Goal: Transaction & Acquisition: Purchase product/service

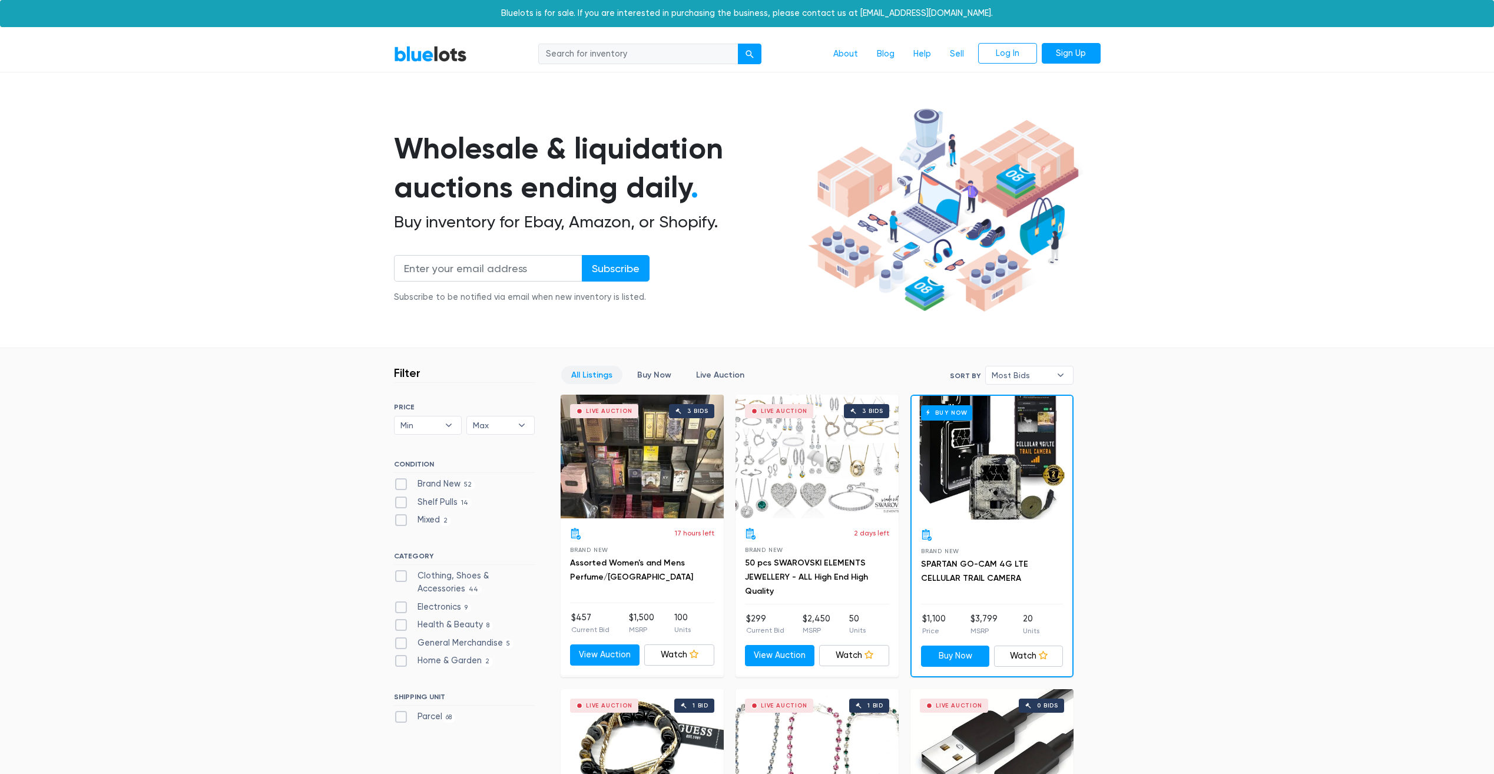
scroll to position [4834, 0]
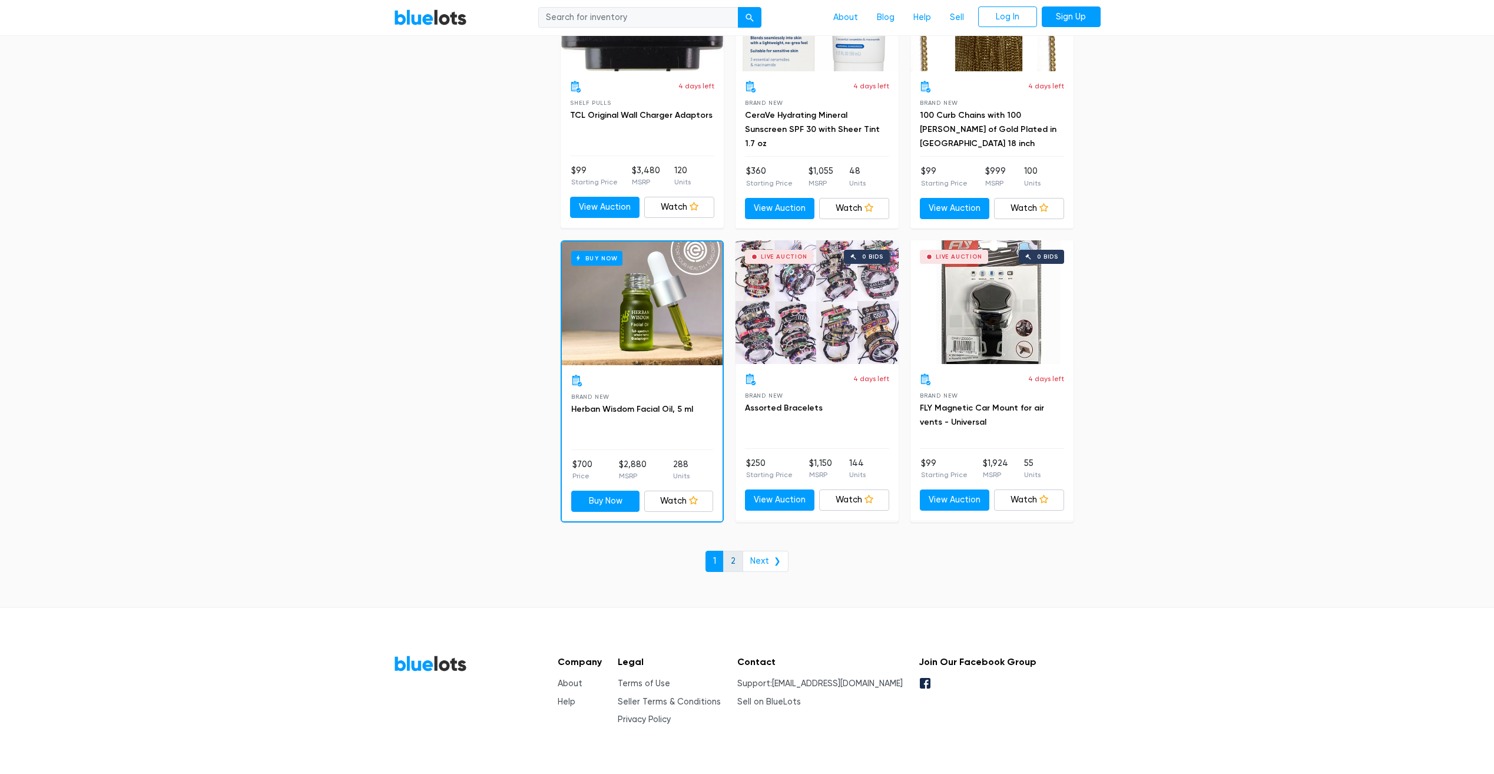
click at [734, 561] on link "2" at bounding box center [733, 561] width 20 height 21
click at [740, 560] on link "2" at bounding box center [733, 561] width 20 height 21
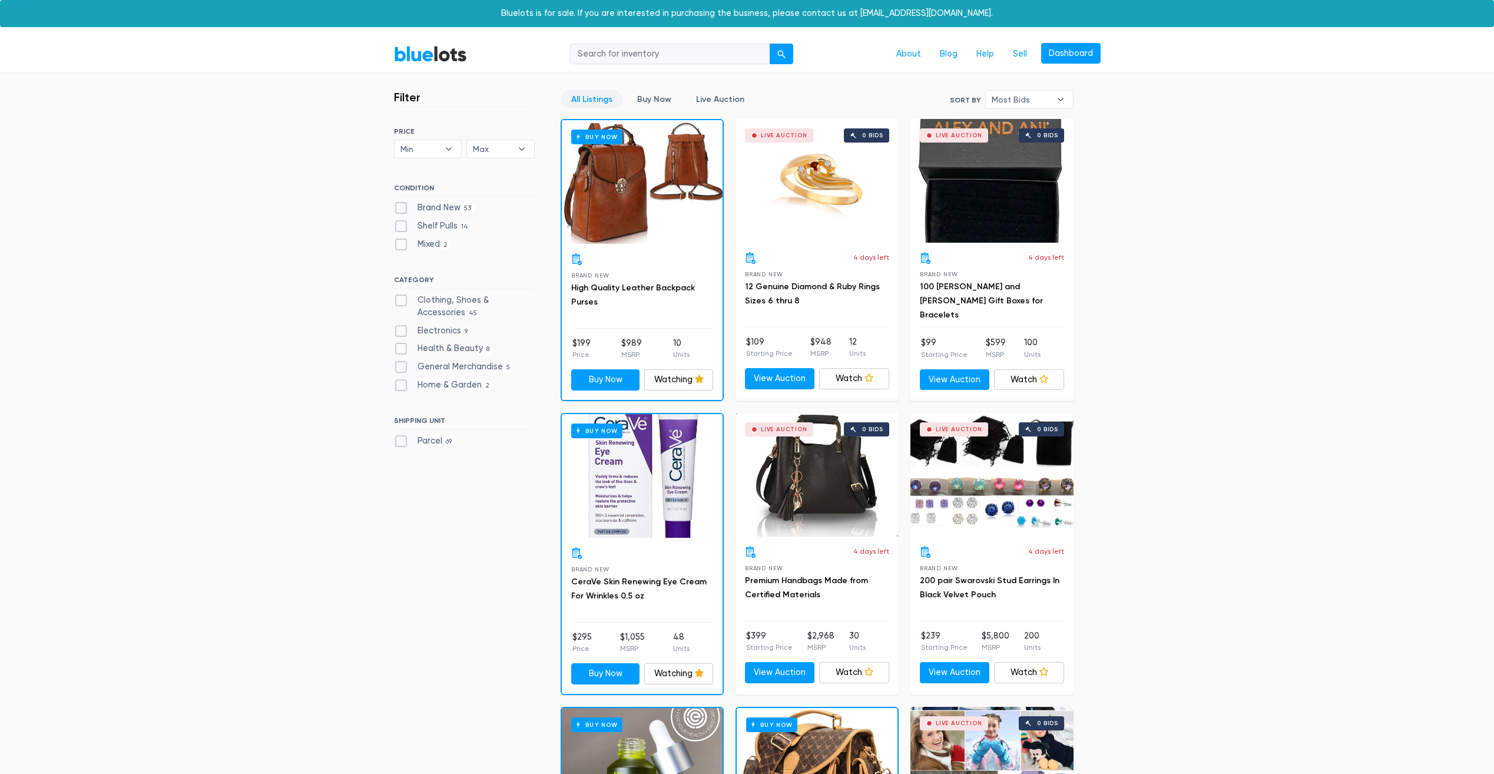
click at [437, 230] on label "Shelf Pulls 14" at bounding box center [433, 226] width 78 height 13
click at [402, 227] on Pulls"] "Shelf Pulls 14" at bounding box center [398, 224] width 8 height 8
checkbox Pulls"] "true"
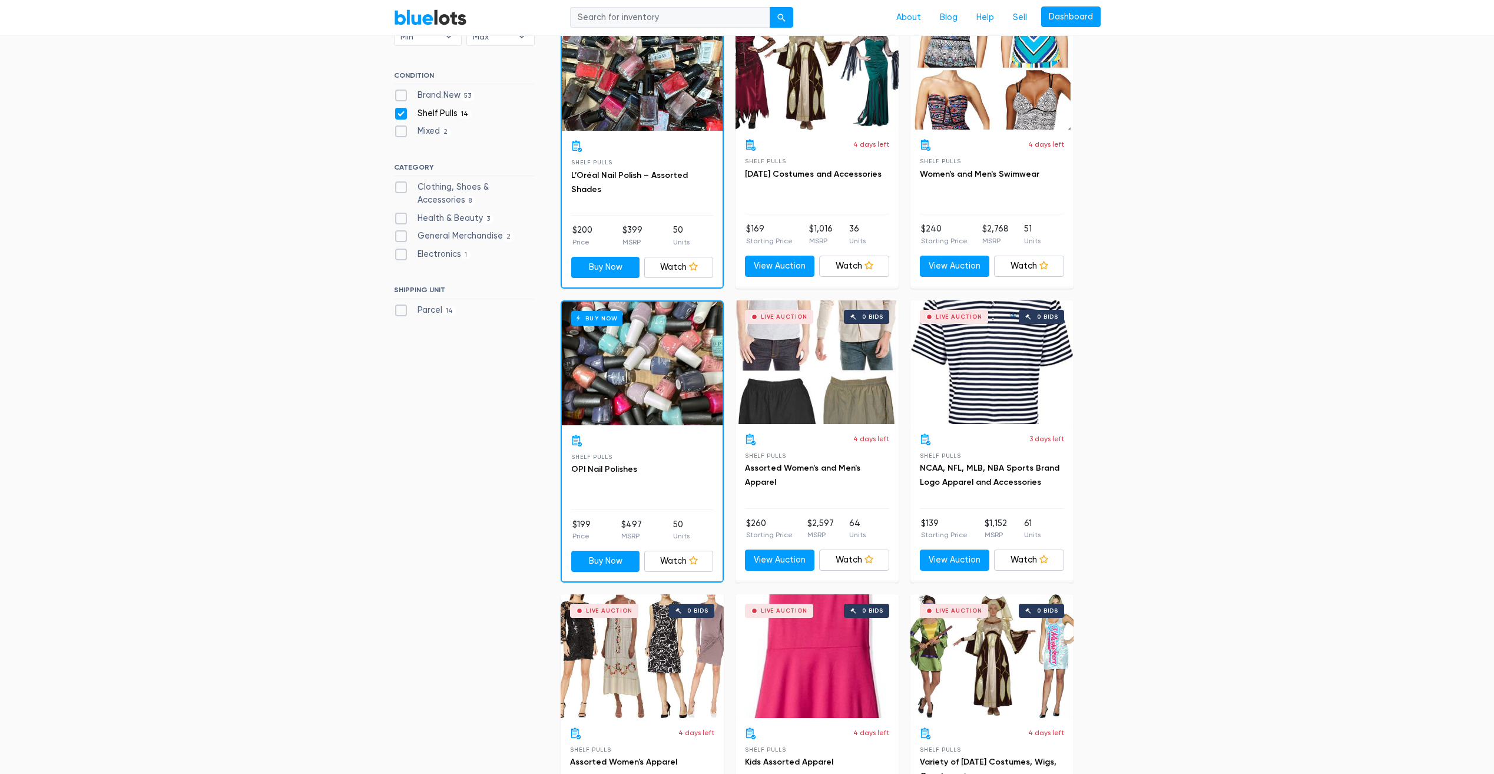
scroll to position [336, 0]
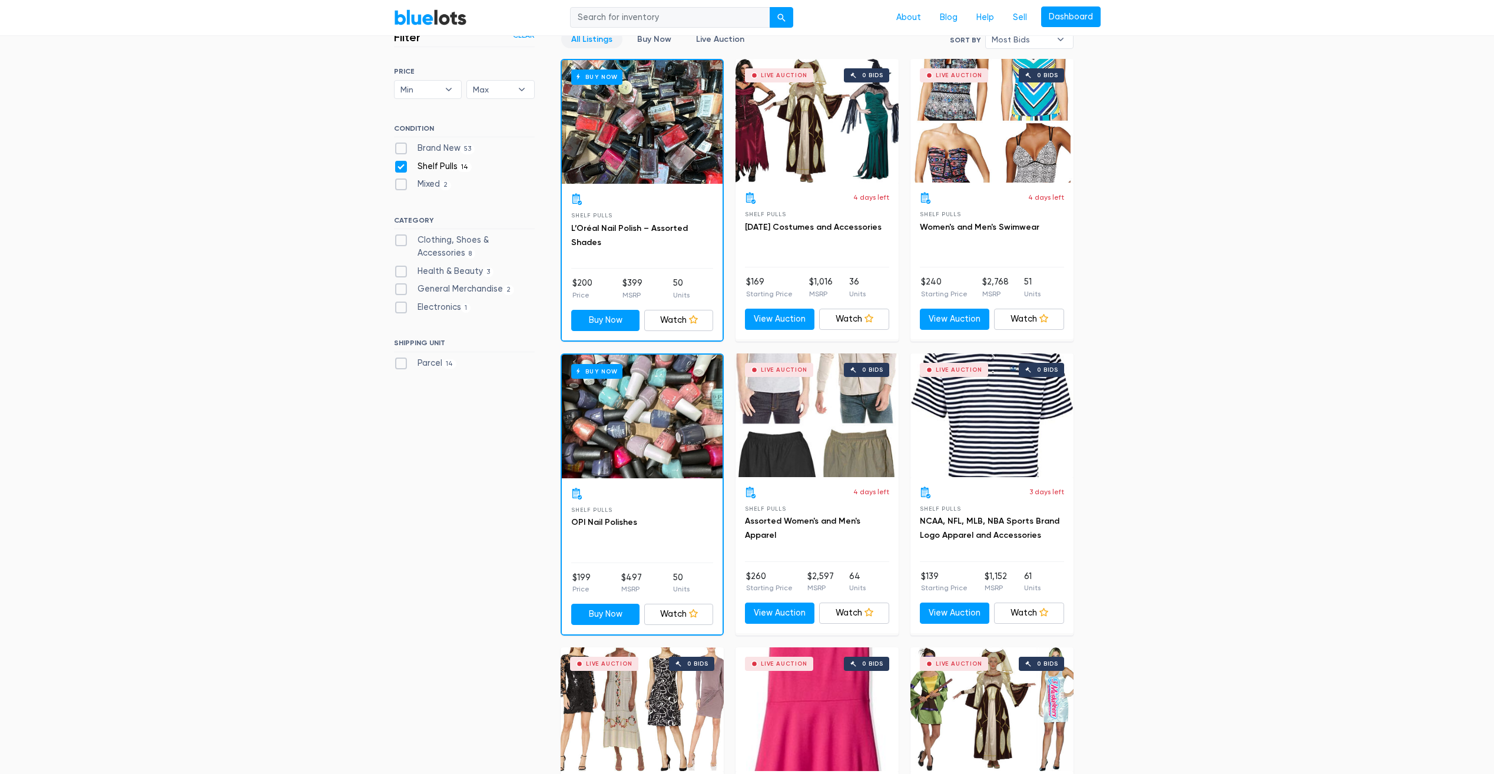
click at [428, 184] on label "Mixed 2" at bounding box center [423, 184] width 58 height 13
click at [402, 184] on input "Mixed 2" at bounding box center [398, 182] width 8 height 8
checkbox input "true"
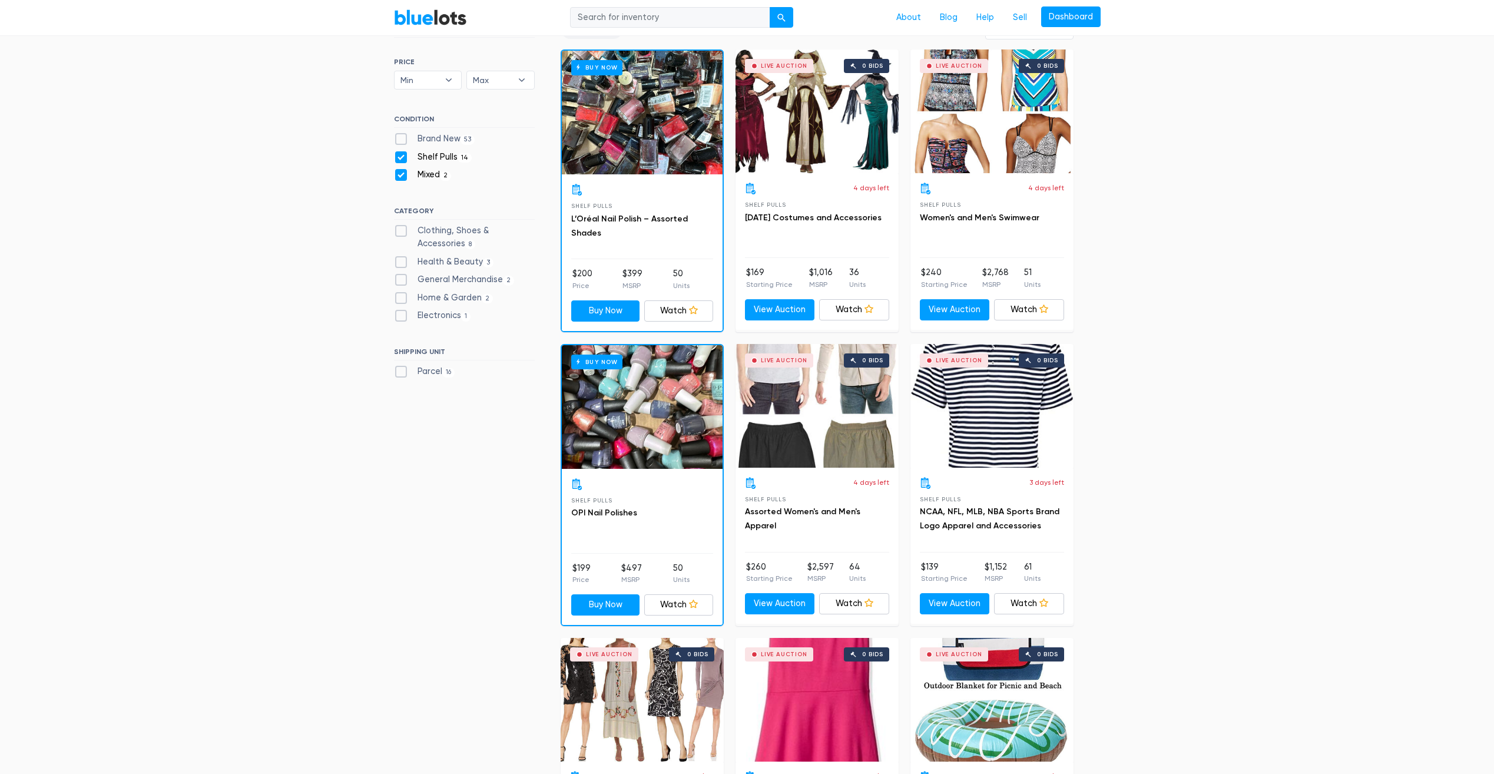
scroll to position [342, 0]
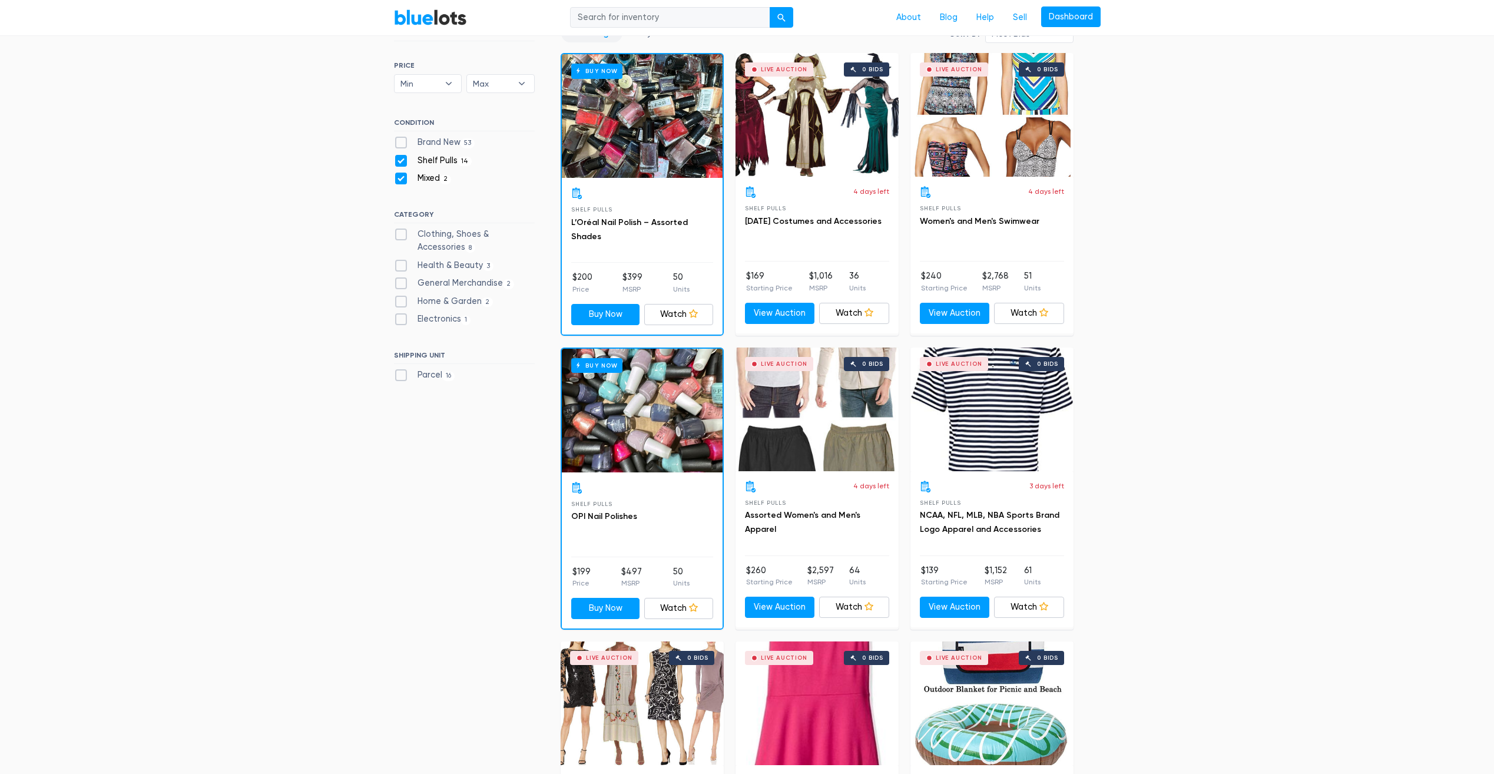
click at [437, 162] on label "Shelf Pulls 14" at bounding box center [433, 160] width 78 height 13
click at [402, 162] on Pulls"] "Shelf Pulls 14" at bounding box center [398, 158] width 8 height 8
checkbox Pulls"] "false"
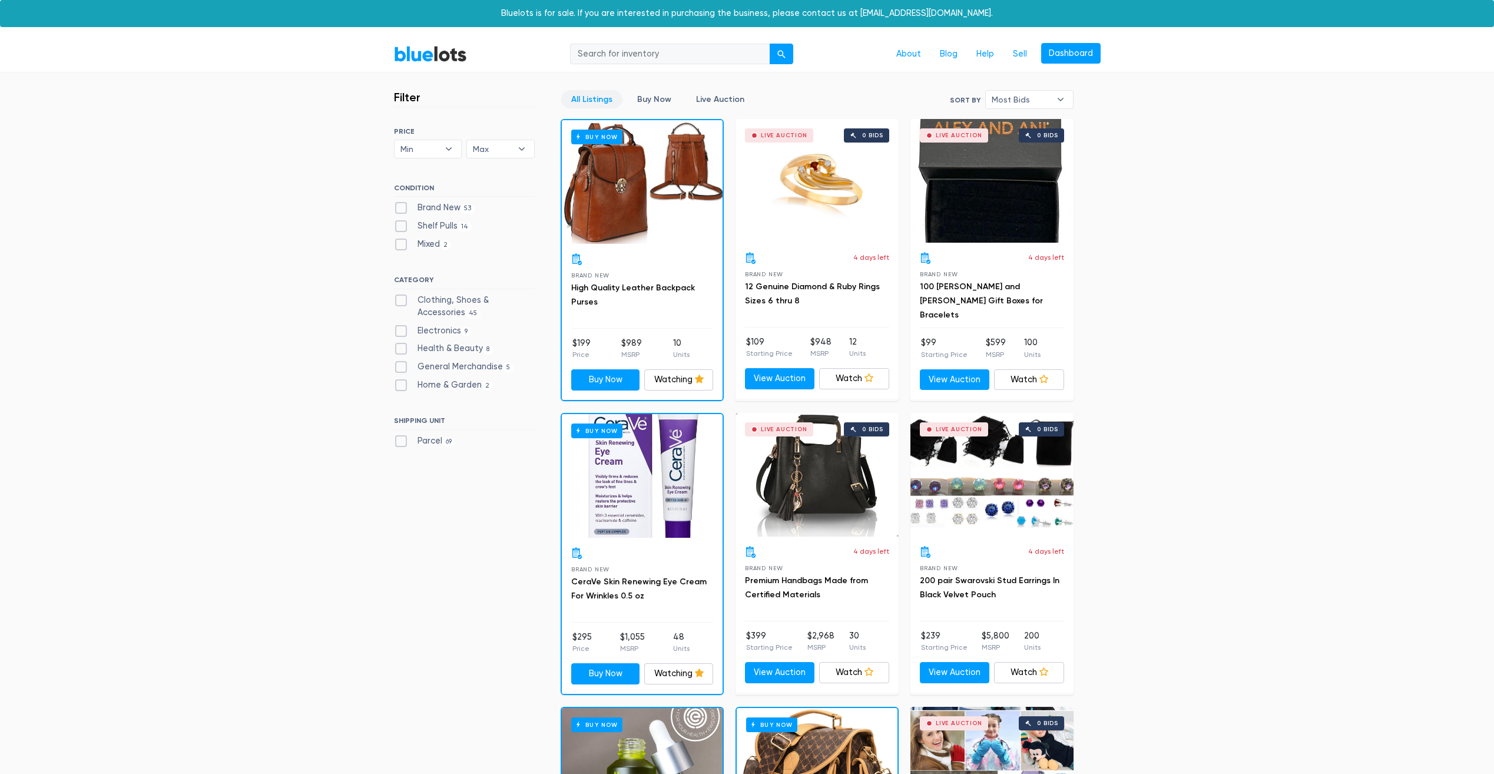
click at [453, 386] on label "Home & Garden 2" at bounding box center [444, 385] width 100 height 13
click at [402, 386] on Garden"] "Home & Garden 2" at bounding box center [398, 383] width 8 height 8
checkbox Garden"] "true"
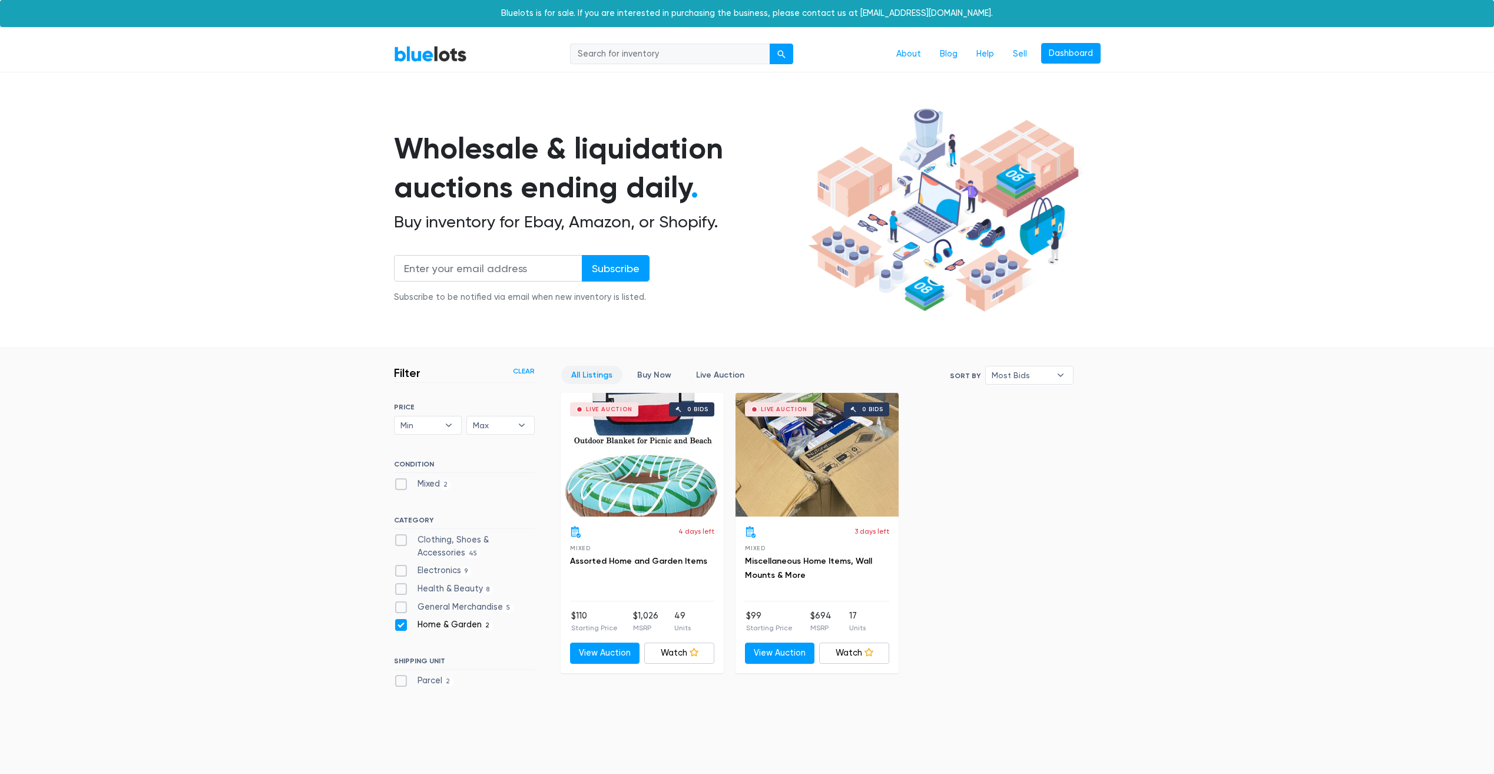
scroll to position [195, 0]
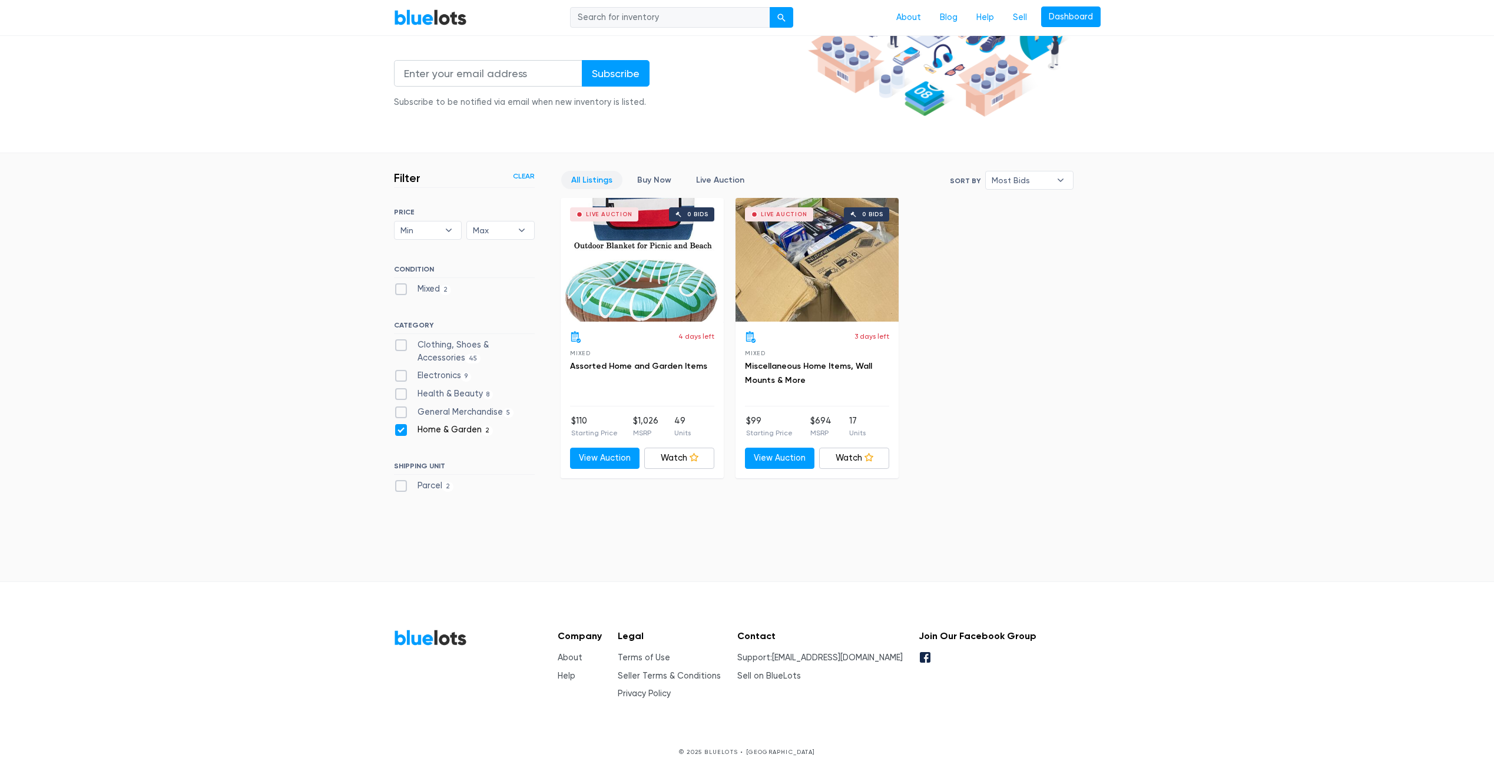
click at [444, 378] on label "Electronics 9" at bounding box center [433, 375] width 78 height 13
click at [402, 377] on input "Electronics 9" at bounding box center [398, 373] width 8 height 8
checkbox input "true"
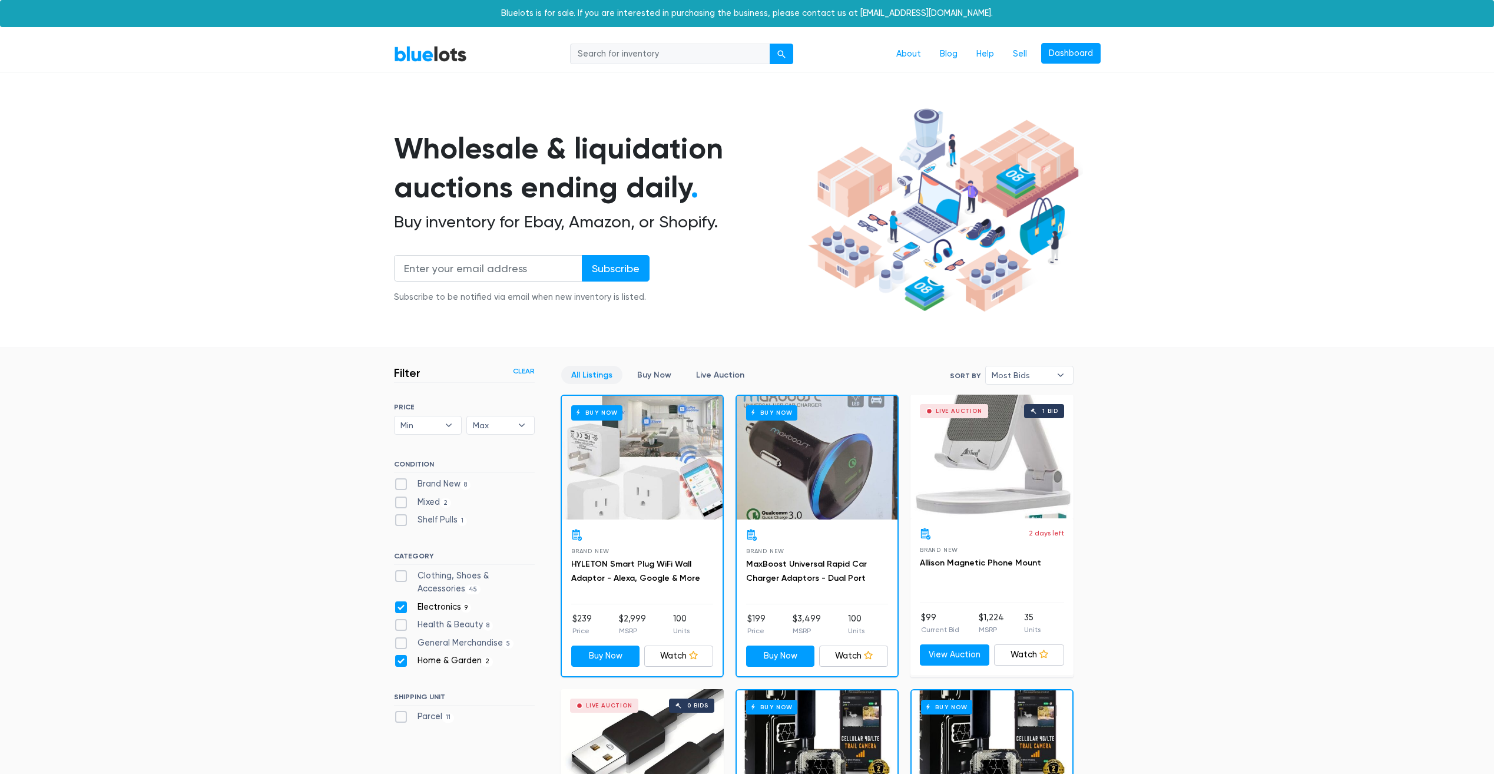
scroll to position [317, 0]
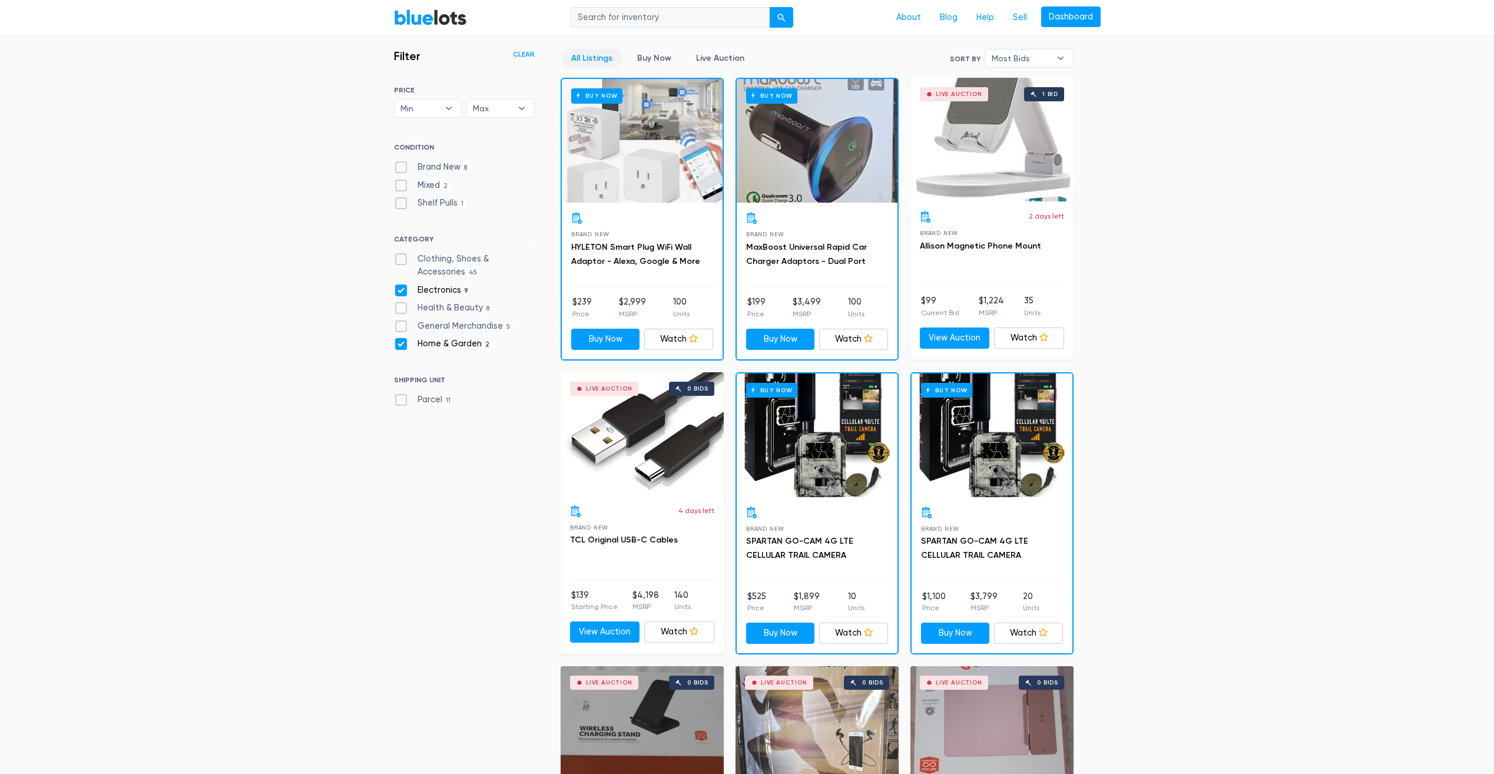
click at [454, 323] on label "General Merchandise 5" at bounding box center [454, 326] width 120 height 13
click at [402, 323] on Merchandise"] "General Merchandise 5" at bounding box center [398, 324] width 8 height 8
checkbox Merchandise"] "true"
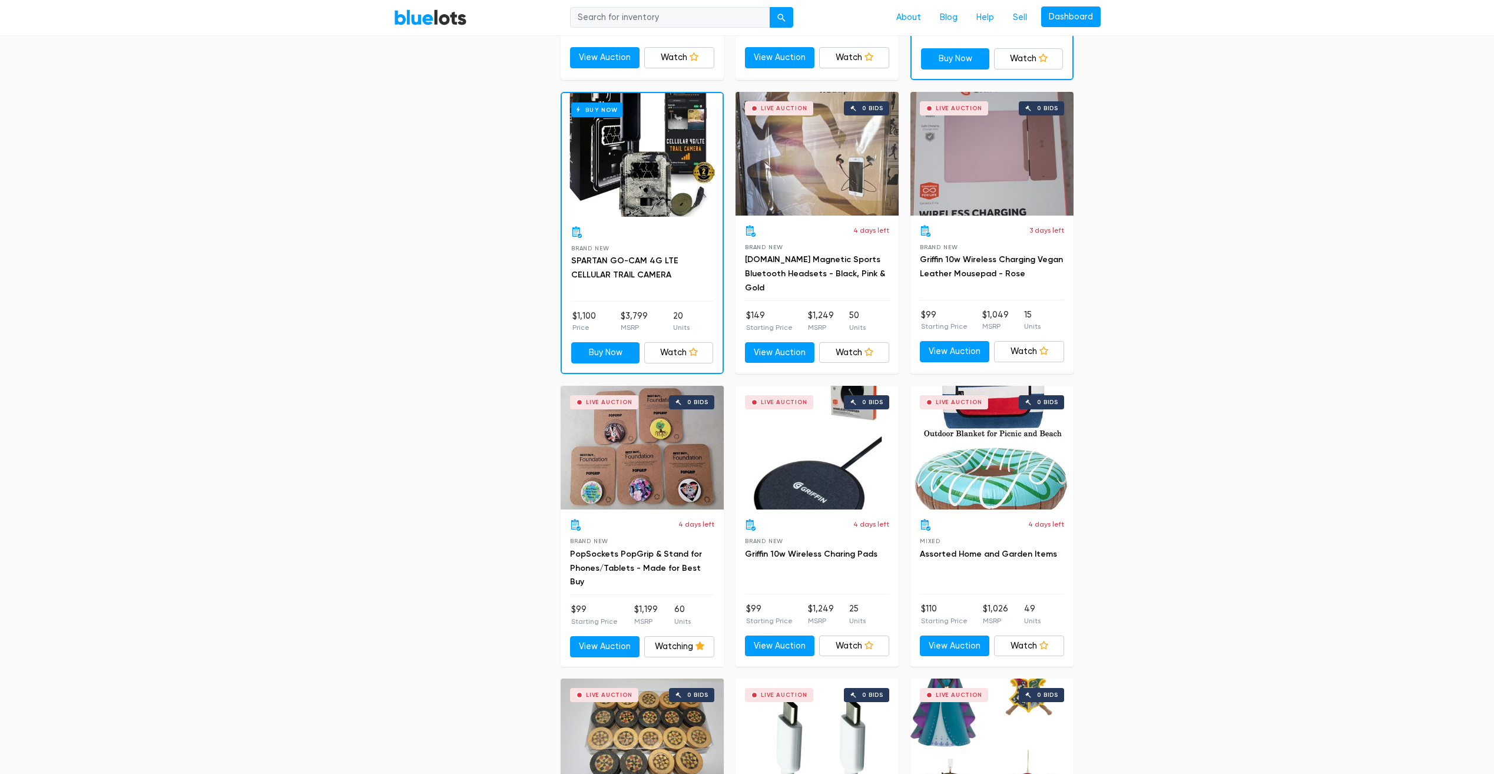
scroll to position [887, 0]
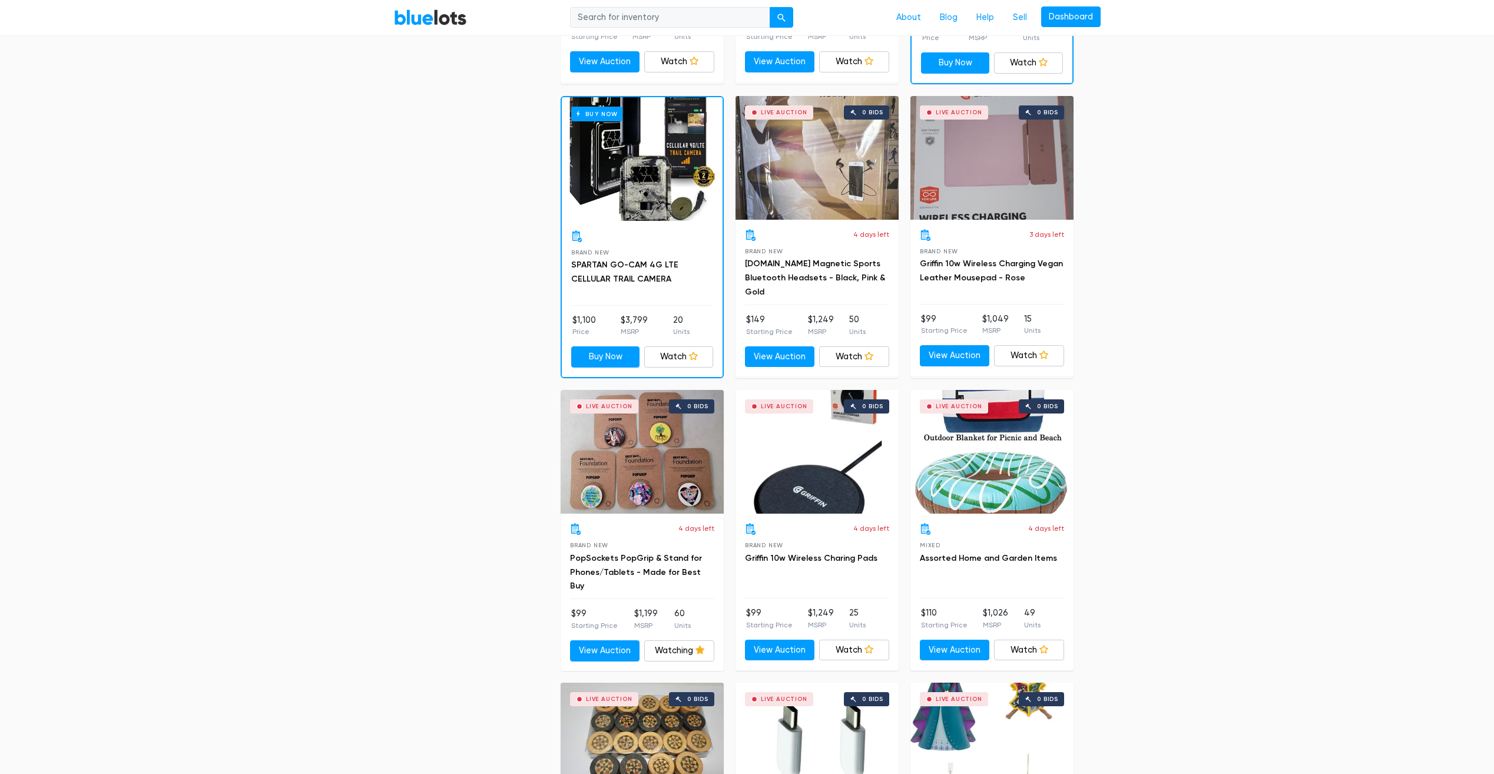
click at [623, 563] on h3 "PopSockets PopGrip & Stand for Phones/Tablets - Made for Best Buy" at bounding box center [642, 572] width 144 height 42
click at [625, 561] on link "PopSockets PopGrip & Stand for Phones/Tablets - Made for Best Buy" at bounding box center [636, 572] width 132 height 38
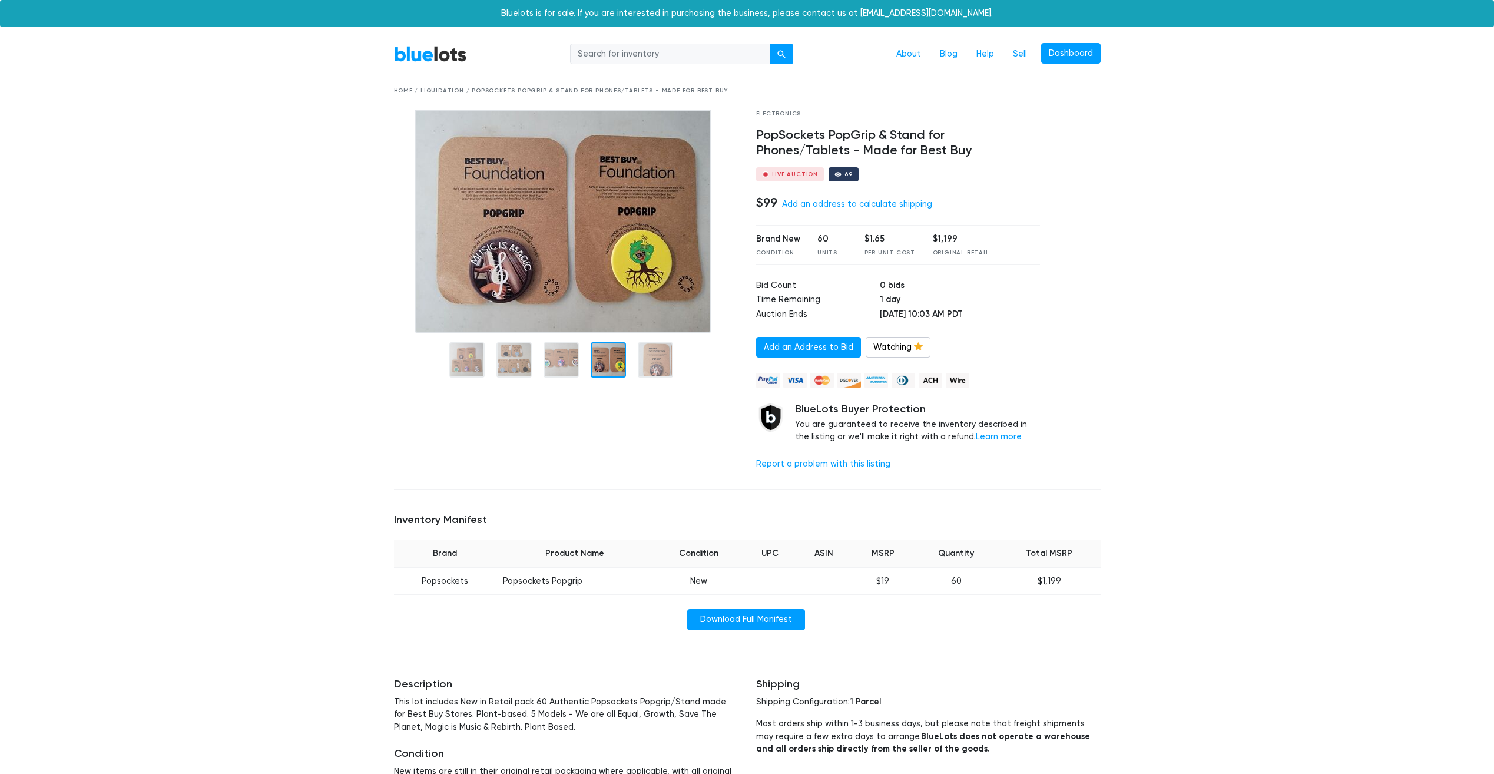
click at [607, 364] on div at bounding box center [608, 359] width 35 height 35
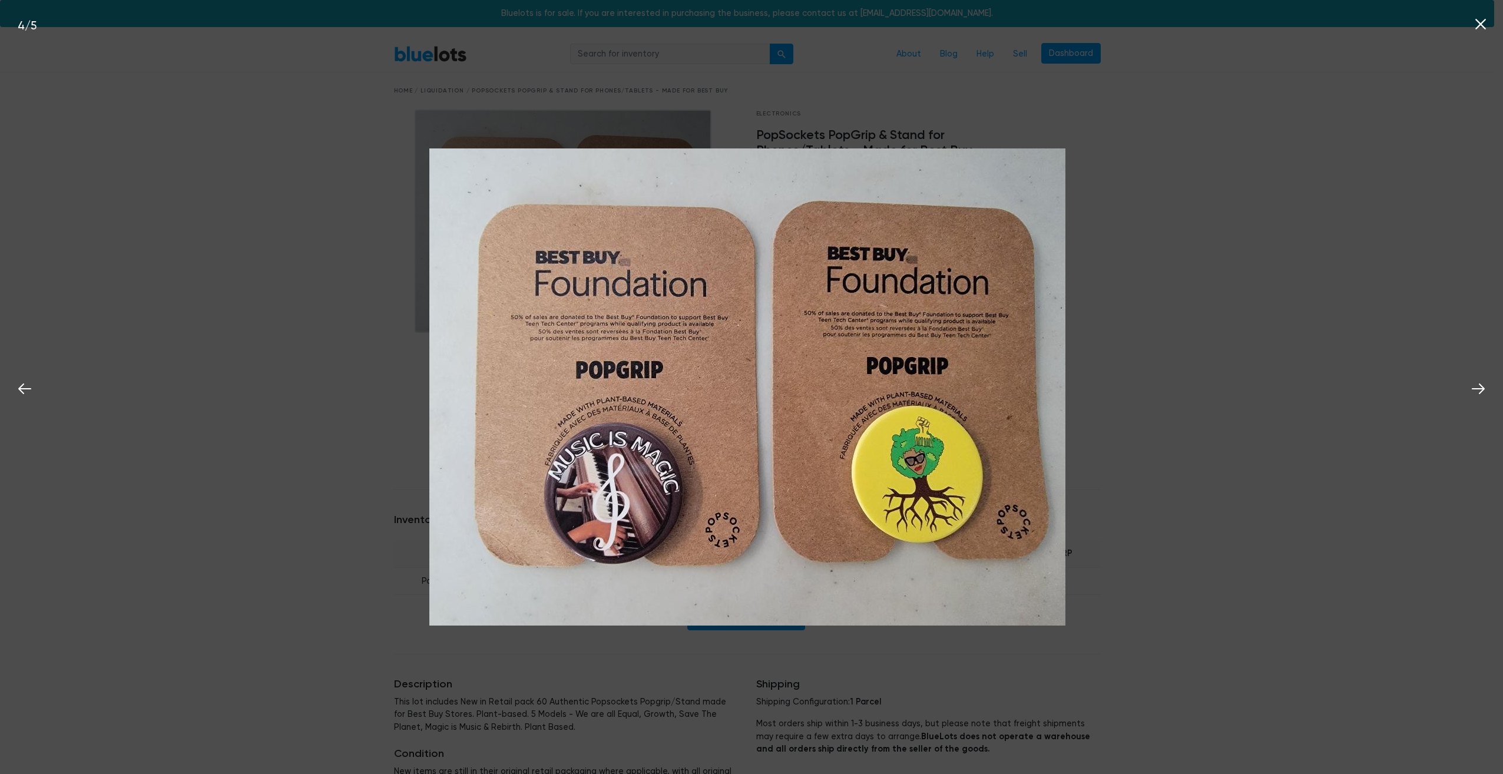
click at [1253, 324] on div "4 / 5" at bounding box center [751, 387] width 1503 height 774
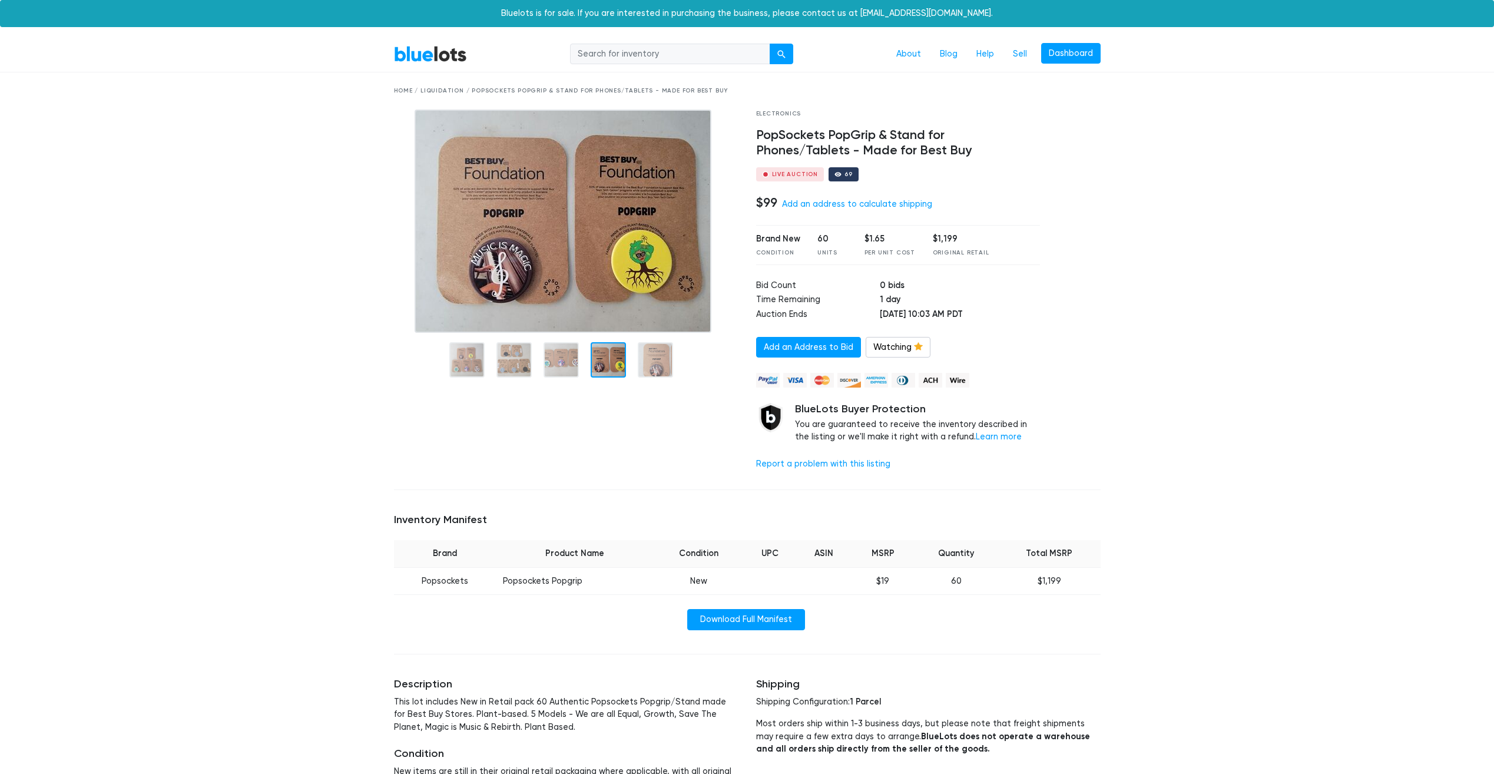
click at [815, 351] on link "Add an Address to Bid" at bounding box center [808, 347] width 105 height 21
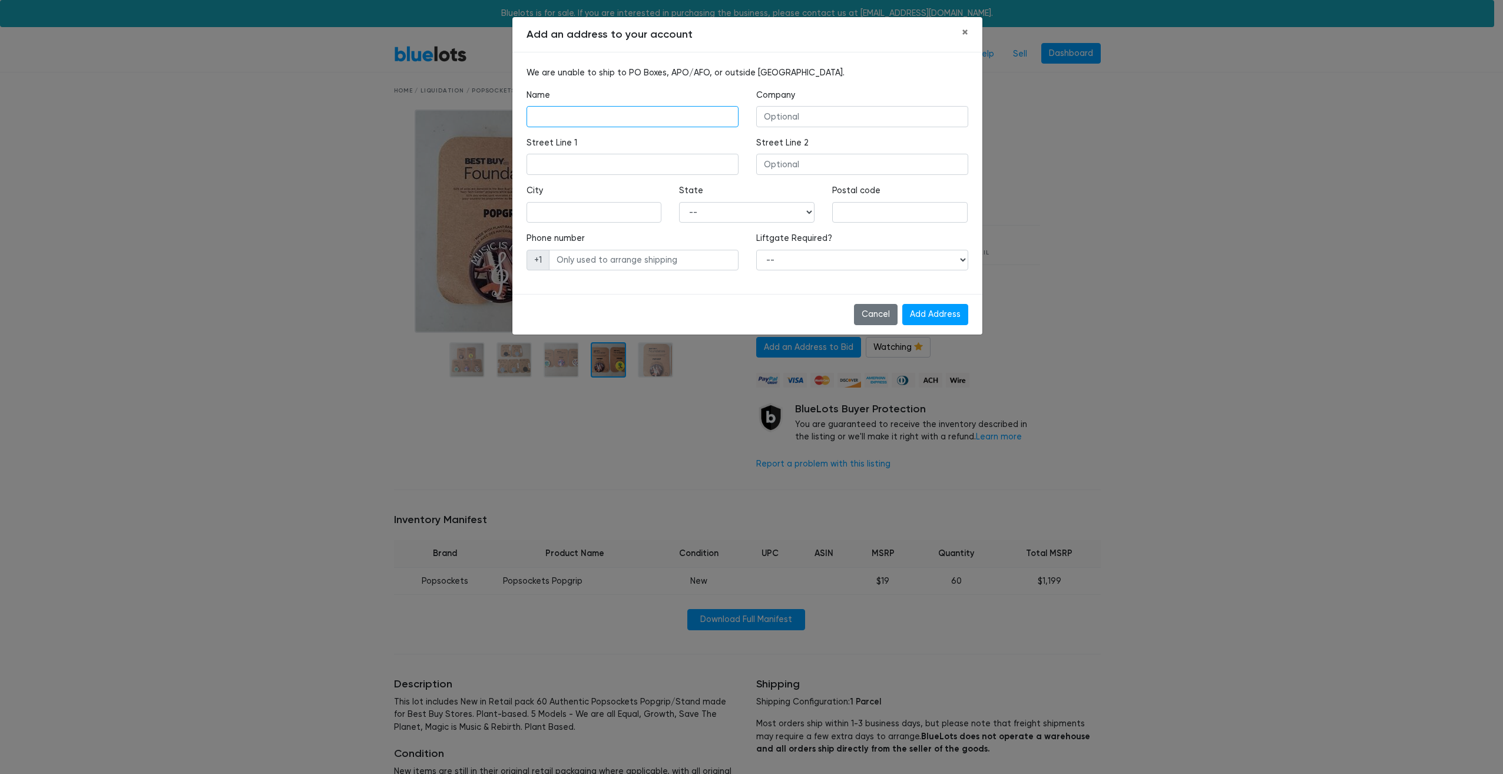
click at [552, 115] on input "text" at bounding box center [633, 116] width 212 height 21
type input "FRANK LIMOZINERE limozinere"
type input "POP CULTURE VINTAGE"
type input "1121 edgewater ave unit 18"
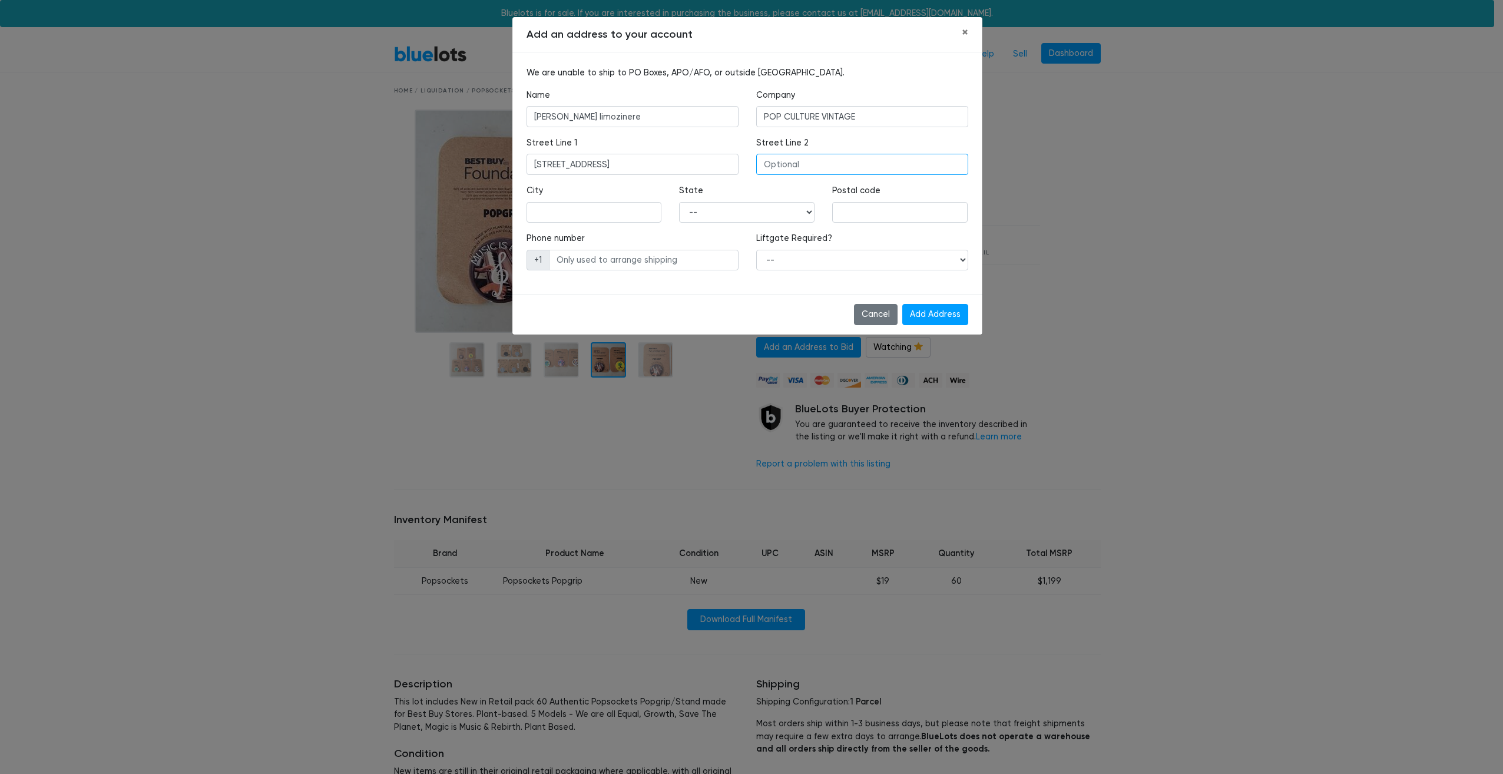
type input "ridgefield"
select select "NJ"
type input "07657"
type input "1908969810"
click at [913, 260] on select "-- Yes No" at bounding box center [862, 260] width 212 height 21
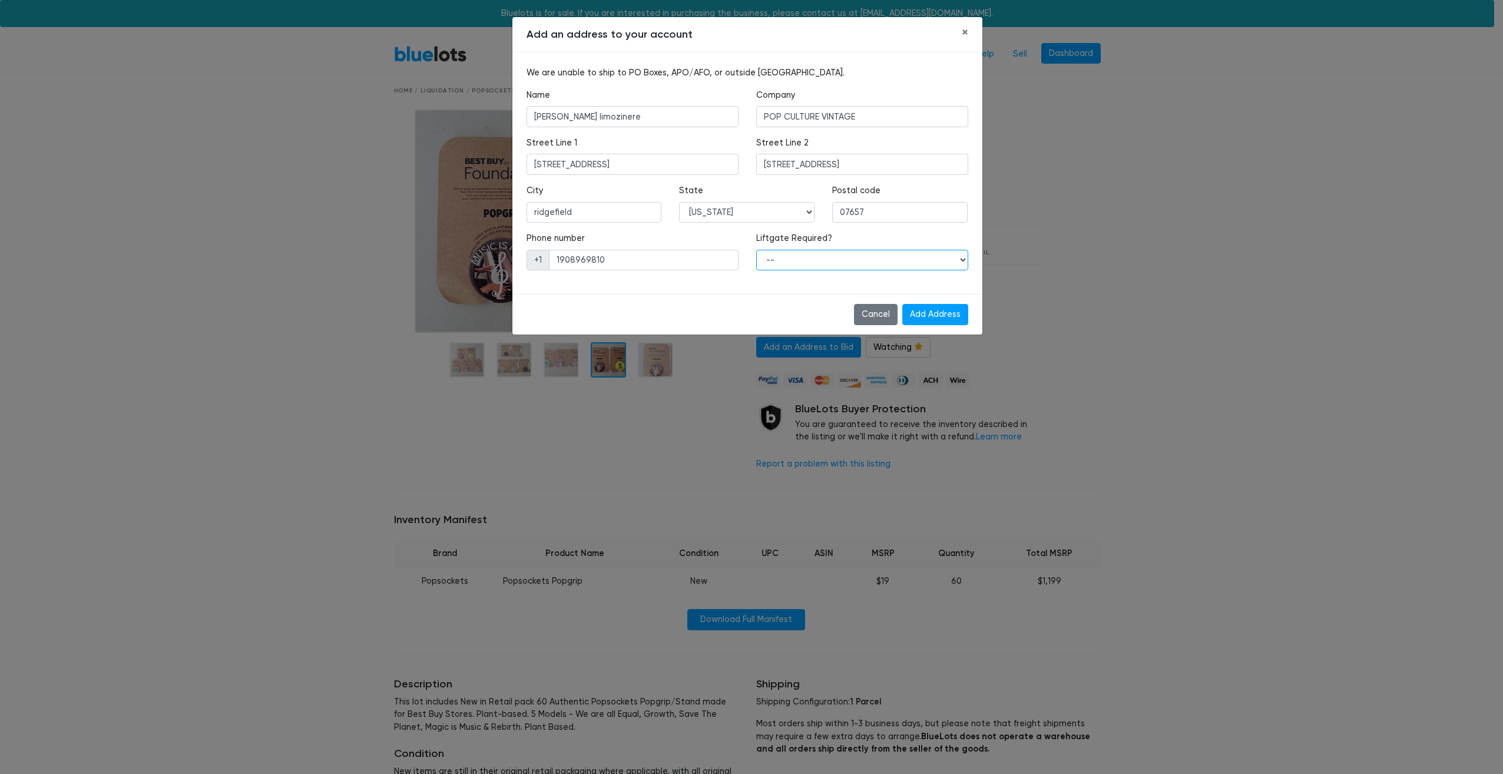
select select "0"
click at [756, 250] on select "-- Yes No" at bounding box center [862, 260] width 212 height 21
click at [929, 316] on input "Add Address" at bounding box center [935, 314] width 66 height 21
click at [572, 264] on input "1908969810" at bounding box center [644, 260] width 190 height 21
click at [589, 264] on input "1908 969810" at bounding box center [644, 260] width 190 height 21
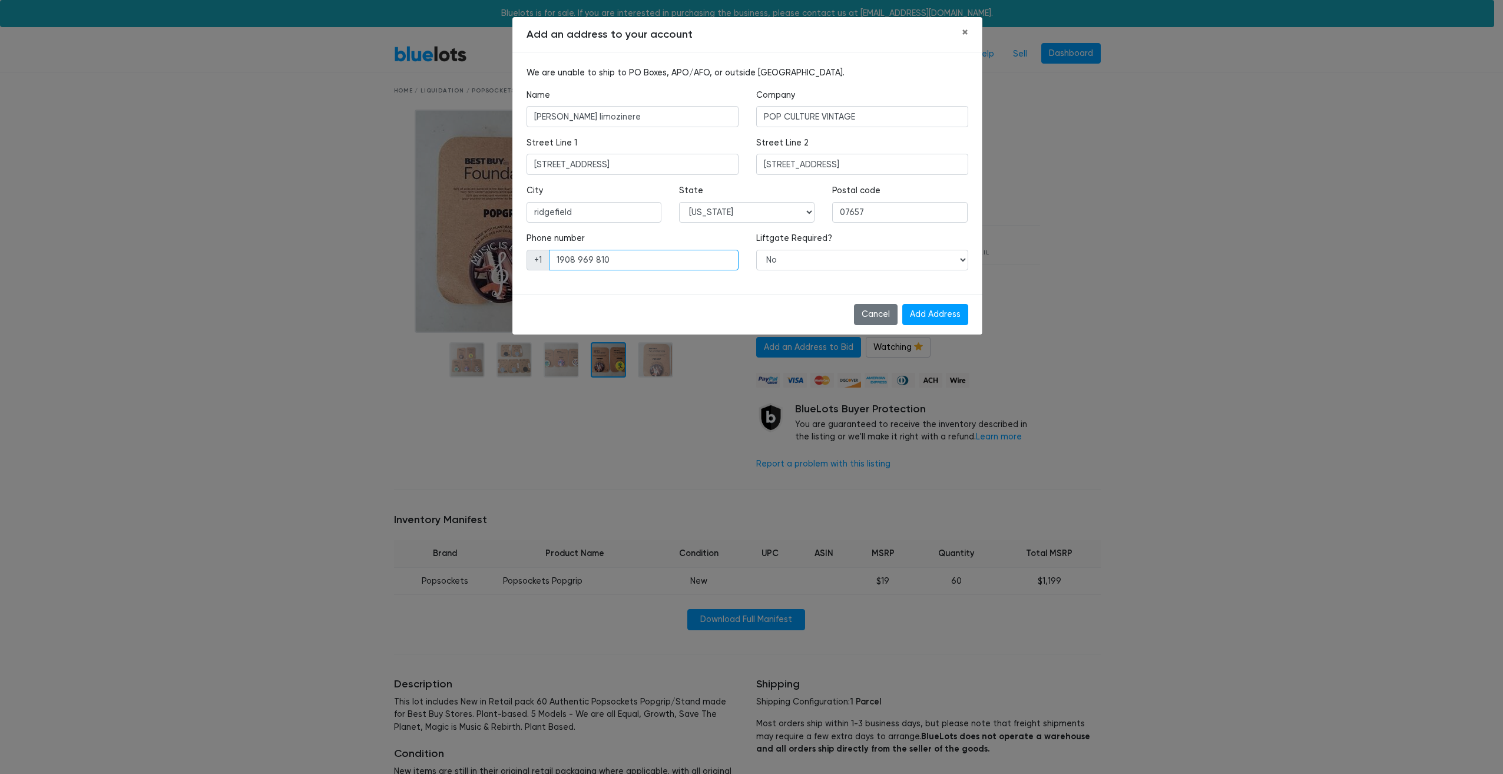
click at [610, 263] on input "1908 969 810" at bounding box center [644, 260] width 190 height 21
type input "1908 969 8106"
click at [936, 317] on input "Add Address" at bounding box center [935, 314] width 66 height 21
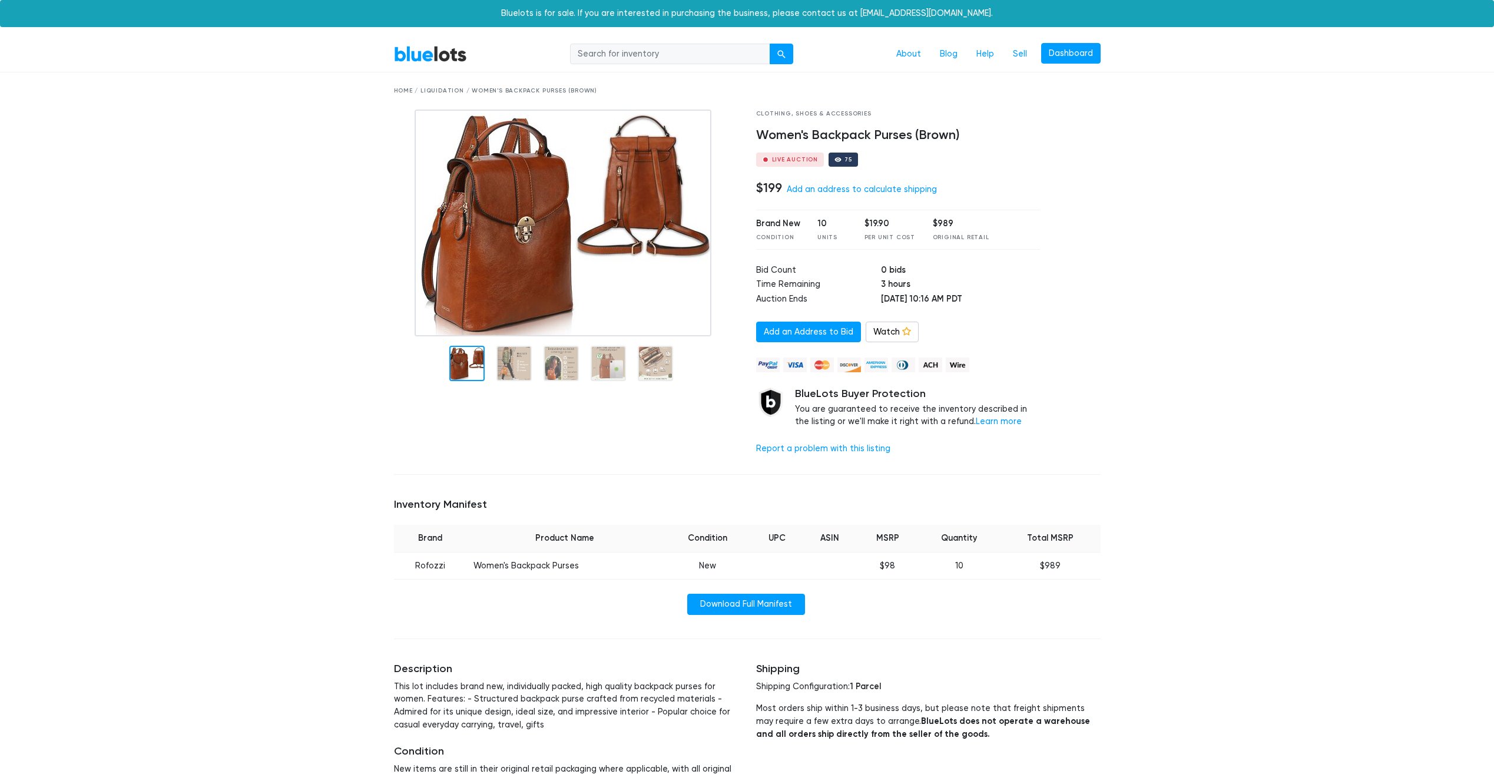
click at [808, 333] on link "Add an Address to Bid" at bounding box center [808, 332] width 105 height 21
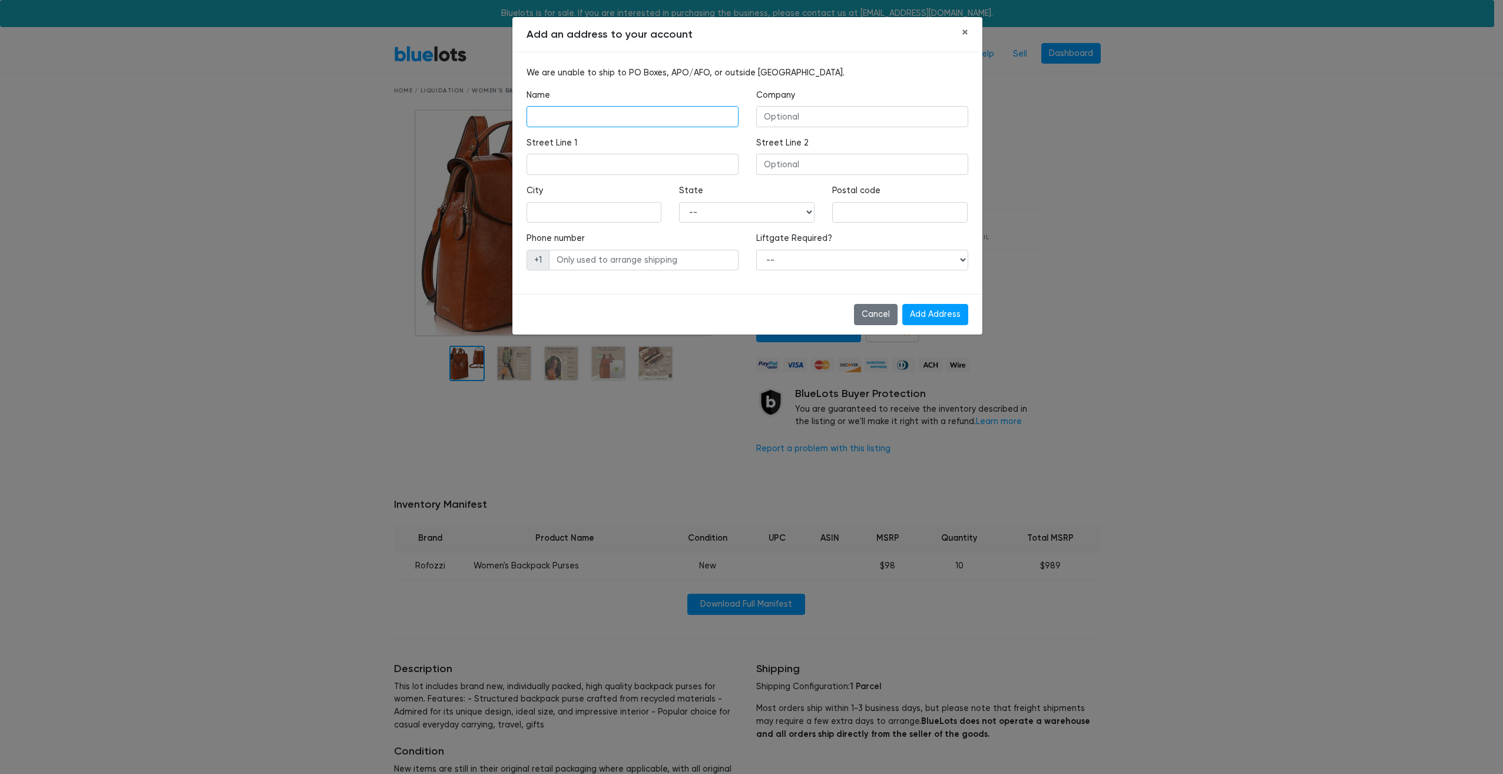
click at [562, 119] on input "text" at bounding box center [633, 116] width 212 height 21
type input "FRANK LIMOZINERE limozinere"
type input "POP CULTURE VINTAGE"
type input "1121 edgewater ave unit 18"
type input "[STREET_ADDRESS]"
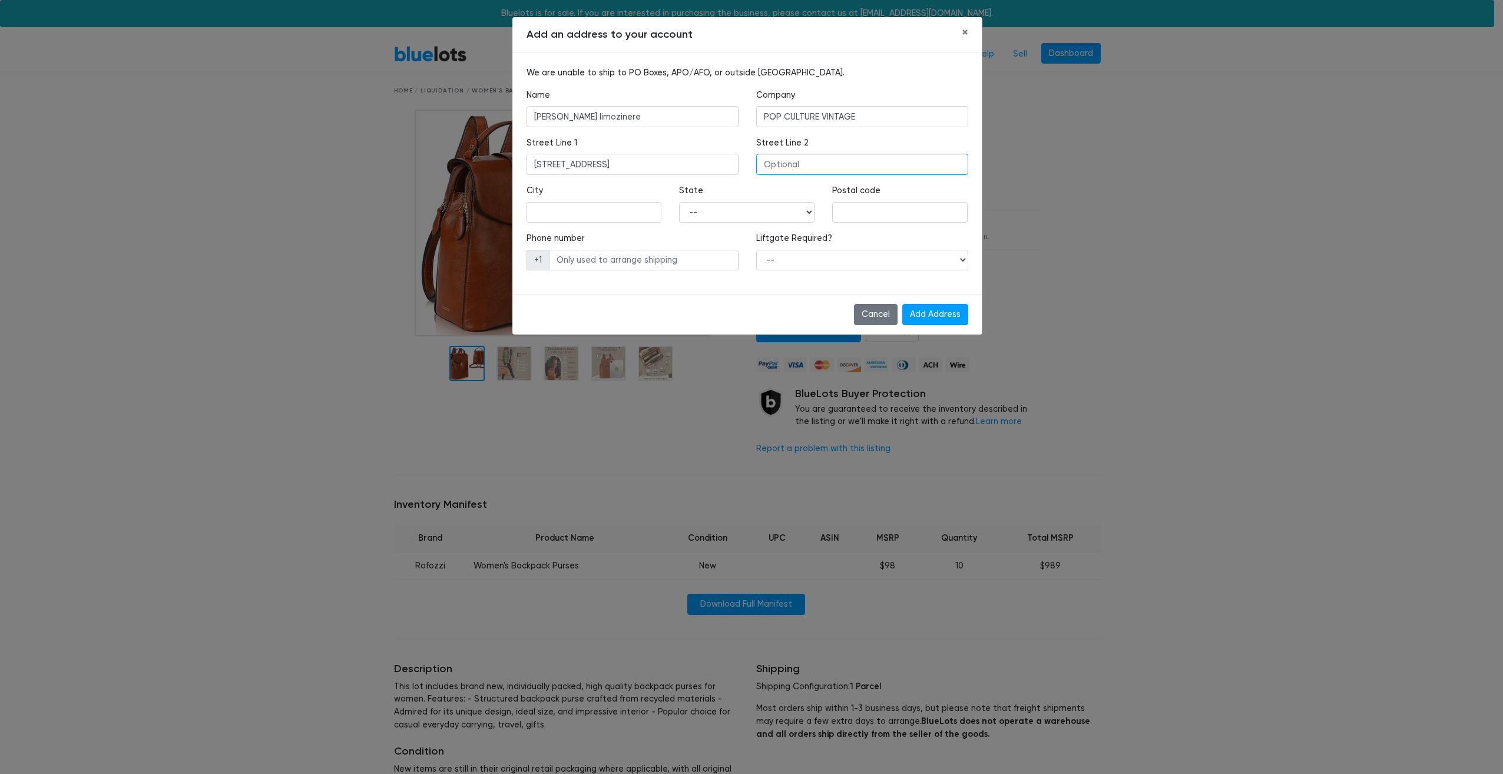
type input "ridgefield"
select select "NJ"
type input "07657"
click at [776, 260] on select "-- Yes No" at bounding box center [862, 260] width 212 height 21
click at [616, 261] on input "1908969810" at bounding box center [644, 260] width 190 height 21
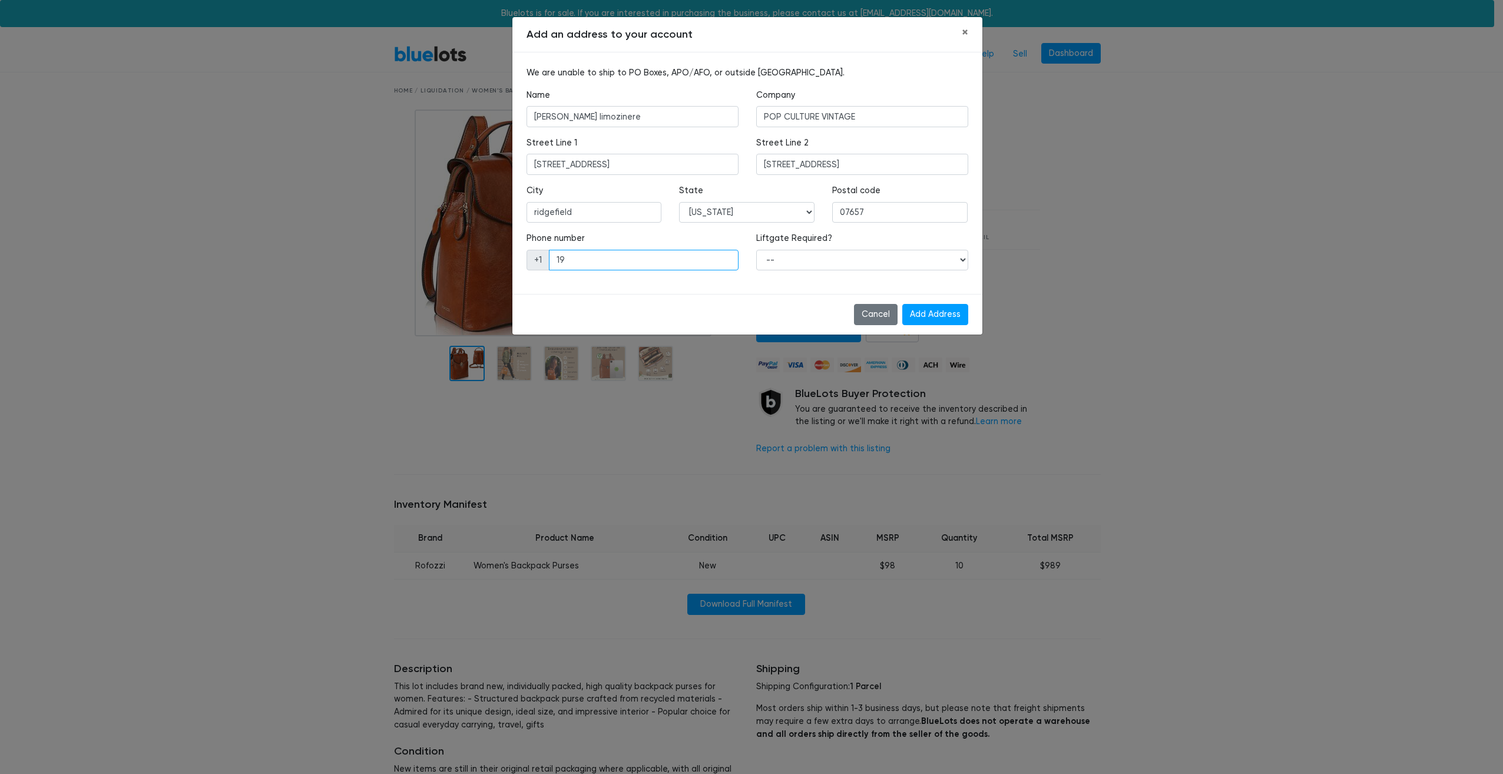
type input "1"
type input "9089698106"
click at [1028, 306] on div "Add an address to your account × We are unable to ship to PO Boxes, APO/AFO, or…" at bounding box center [751, 387] width 1503 height 774
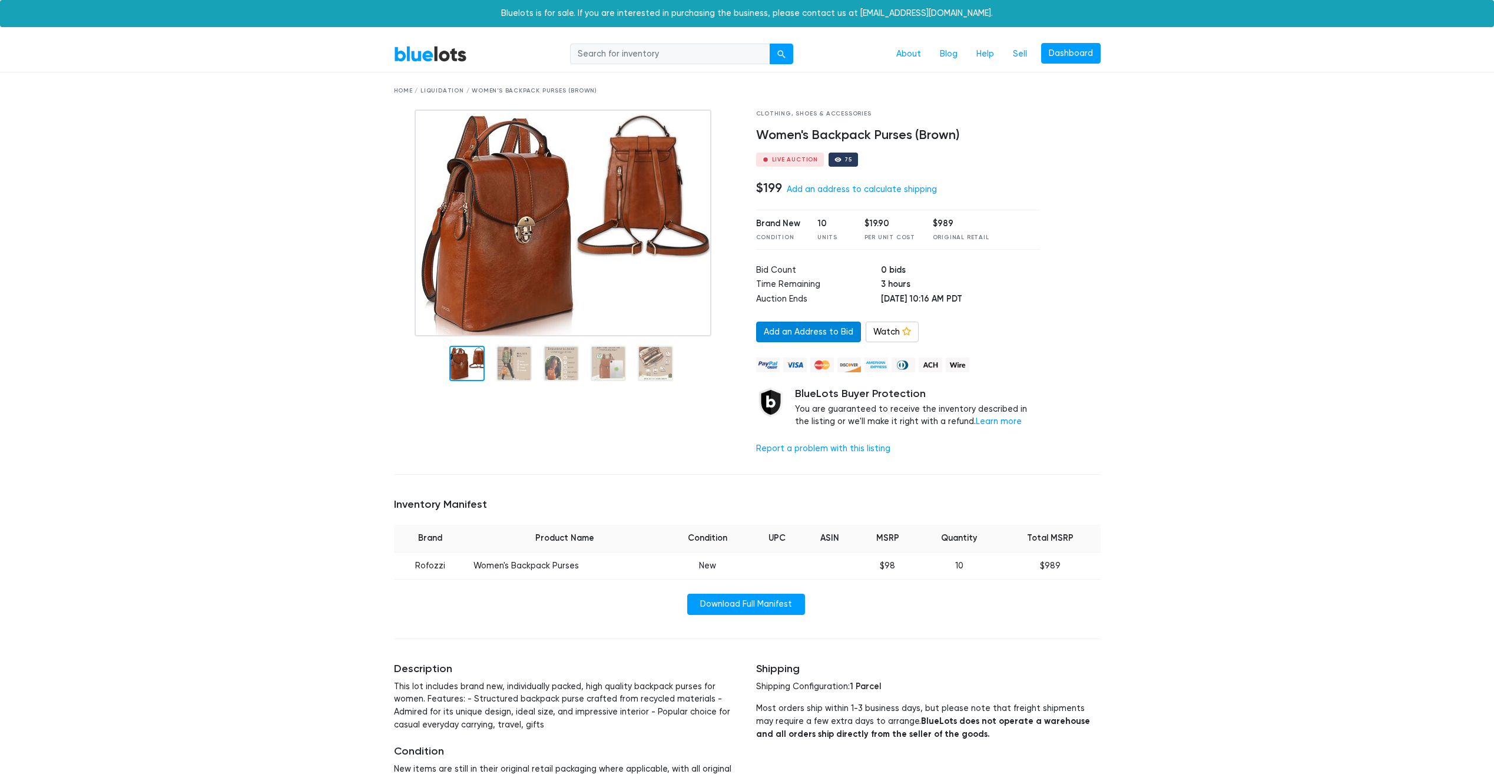
click at [807, 330] on link "Add an Address to Bid" at bounding box center [808, 332] width 105 height 21
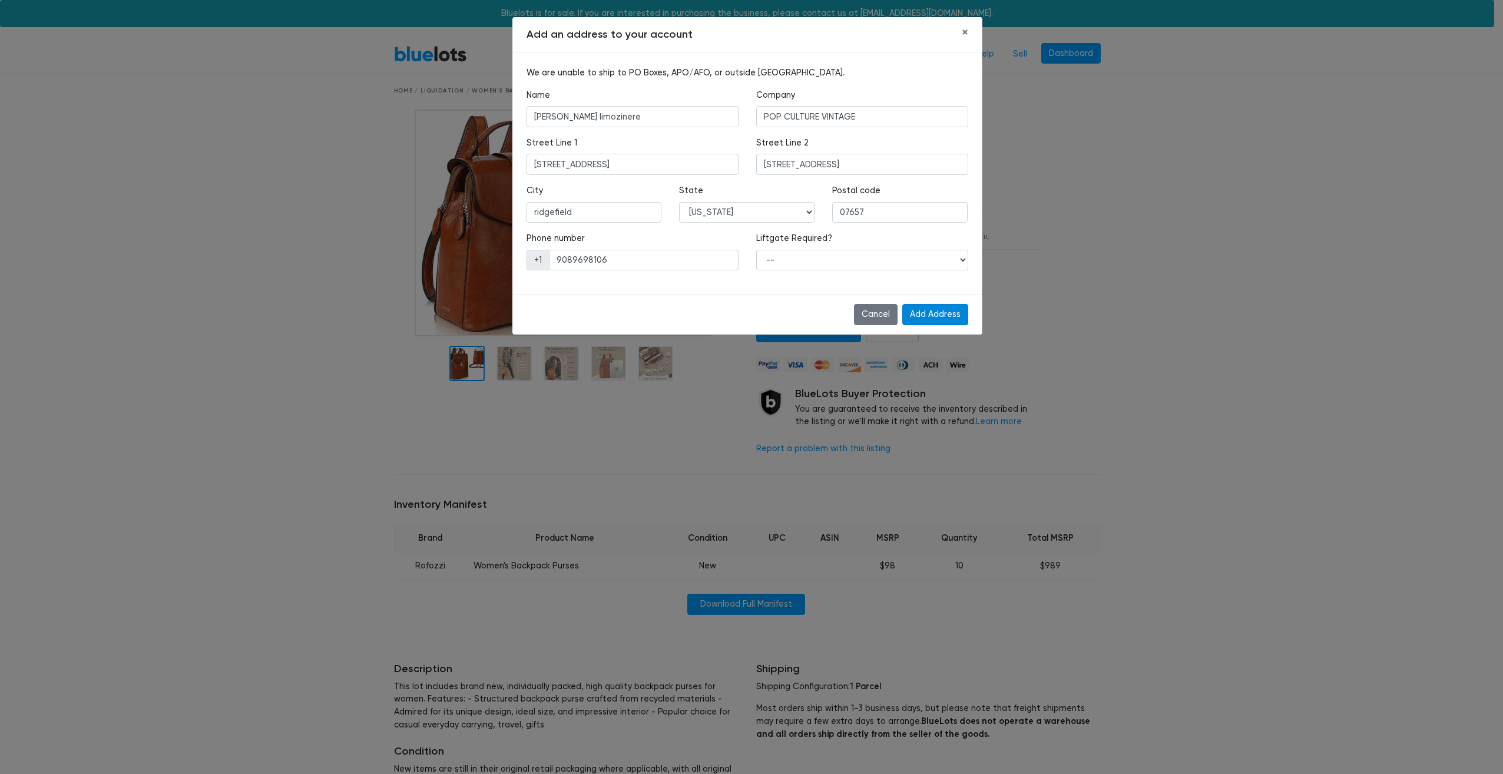
click at [931, 315] on input "Add Address" at bounding box center [935, 314] width 66 height 21
click at [790, 256] on select "-- Yes No" at bounding box center [862, 260] width 212 height 21
select select "0"
click at [756, 250] on select "-- Yes No" at bounding box center [862, 260] width 212 height 21
click at [929, 308] on input "Add Address" at bounding box center [935, 314] width 66 height 21
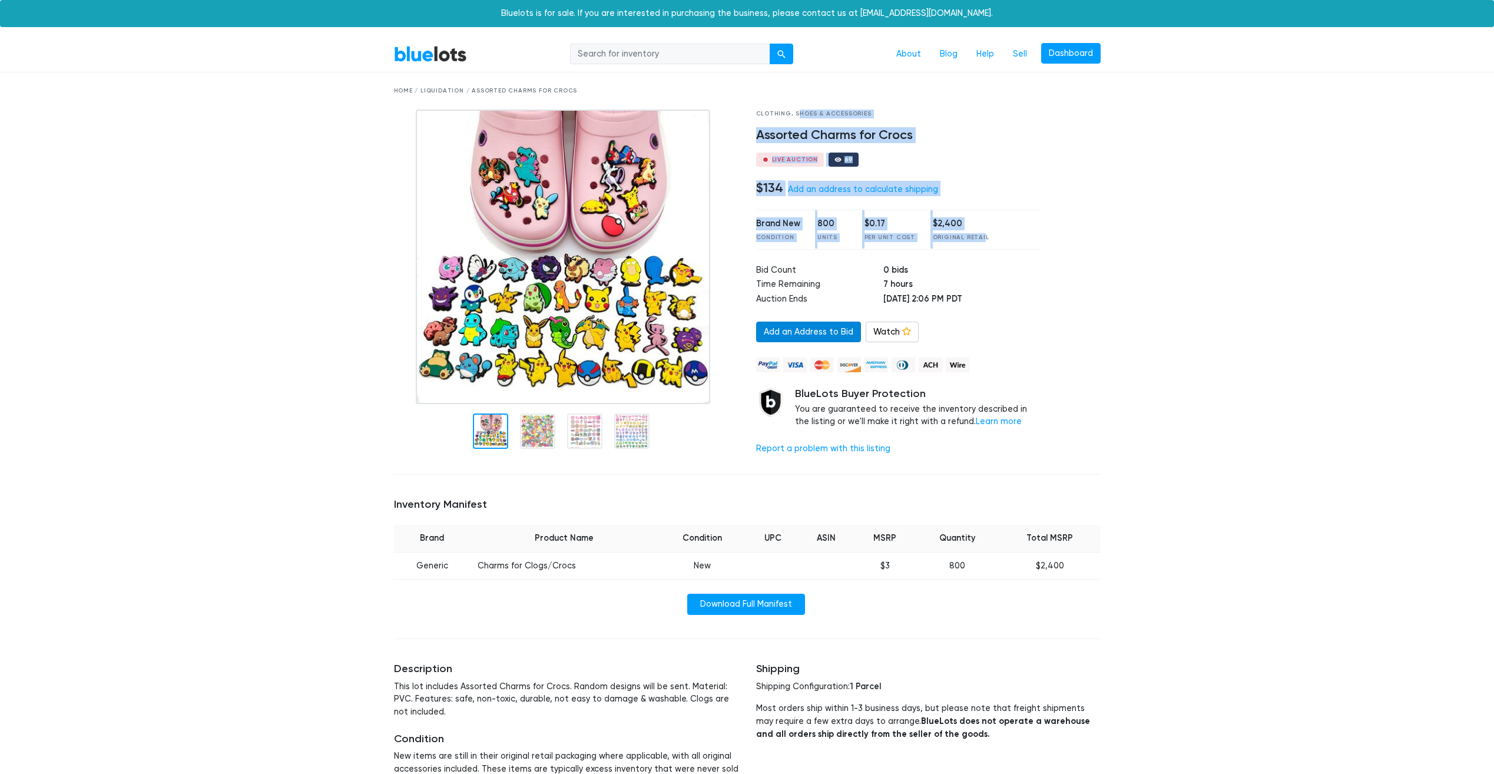
click at [819, 332] on link "Add an Address to Bid" at bounding box center [808, 332] width 105 height 21
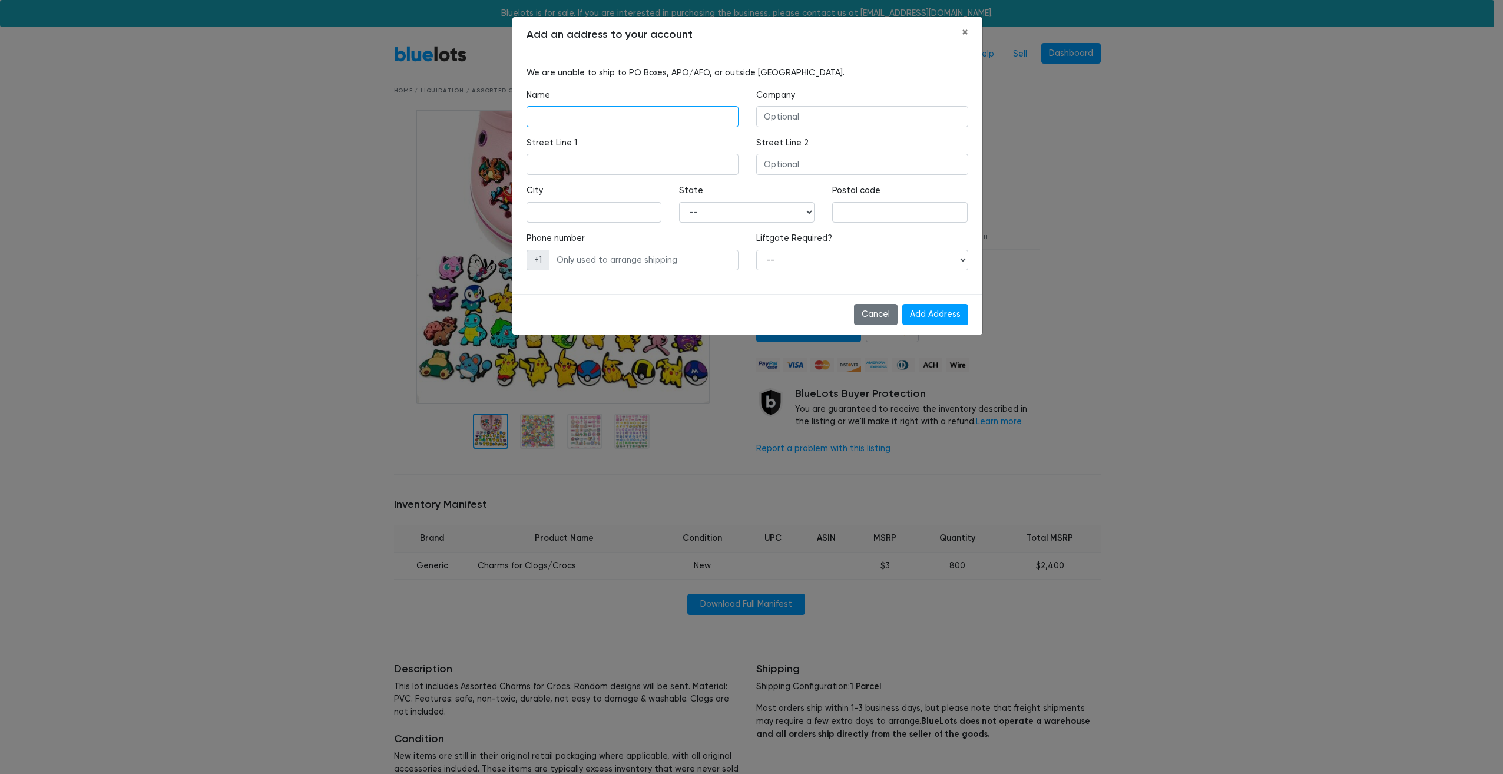
click at [580, 114] on input "text" at bounding box center [633, 116] width 212 height 21
type input "[PERSON_NAME] limozinere"
type input "POP CULTURE VINTAGE"
type input "[STREET_ADDRESS]"
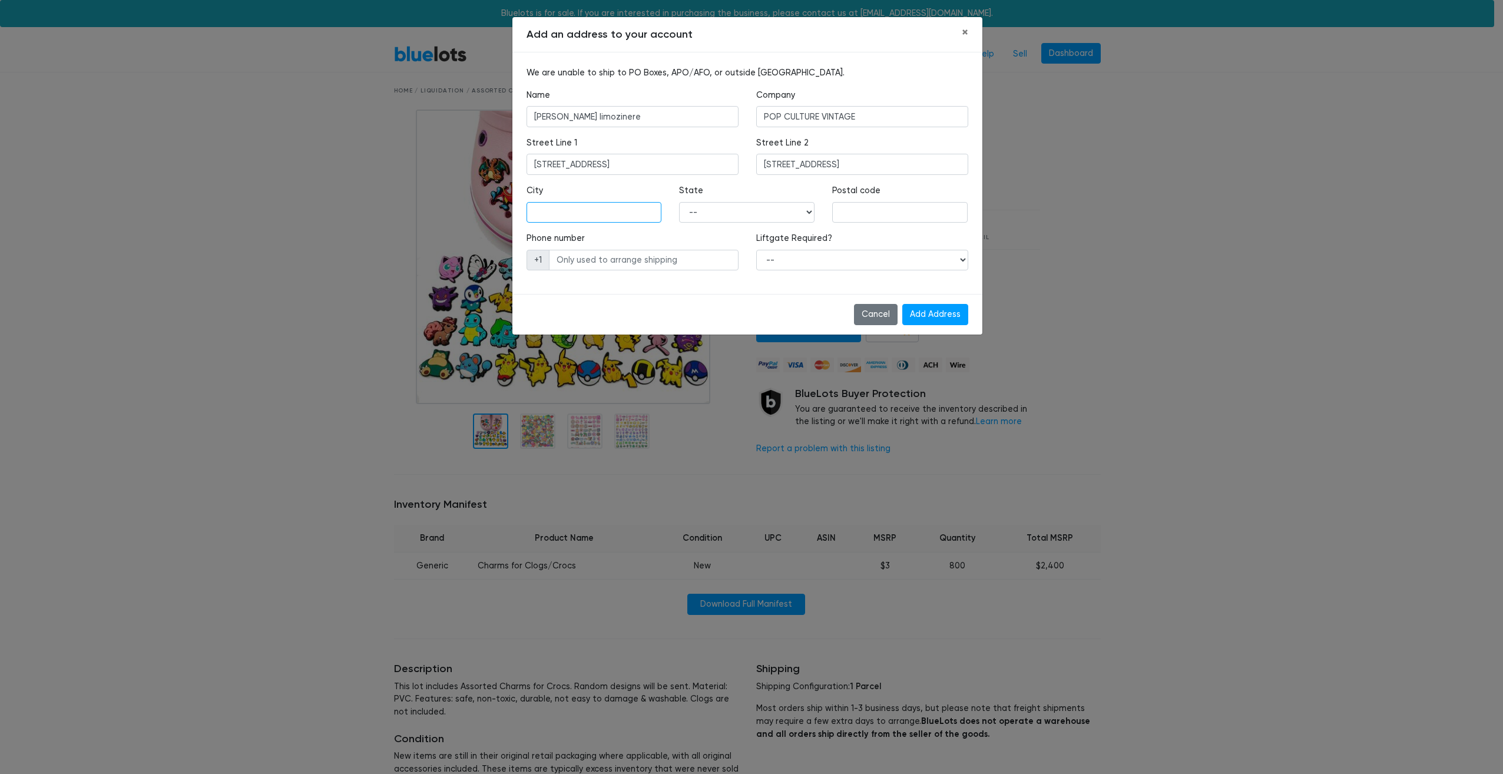
type input "ridgefield"
select select "NJ"
type input "07657"
type input "9089698106"
click at [775, 264] on select "-- Yes No" at bounding box center [862, 260] width 212 height 21
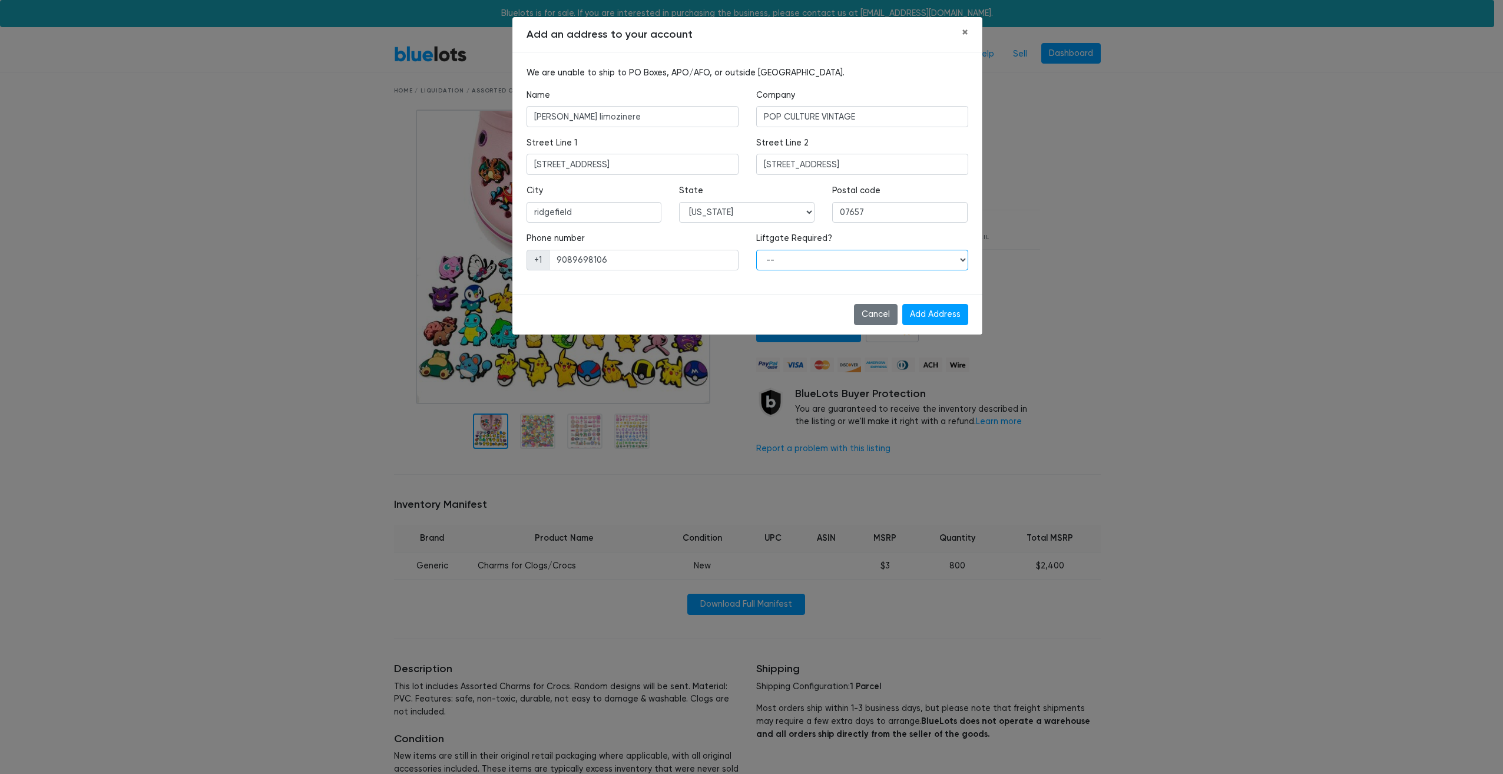
select select "0"
click at [756, 250] on select "-- Yes No" at bounding box center [862, 260] width 212 height 21
click at [942, 314] on input "Add Address" at bounding box center [935, 314] width 66 height 21
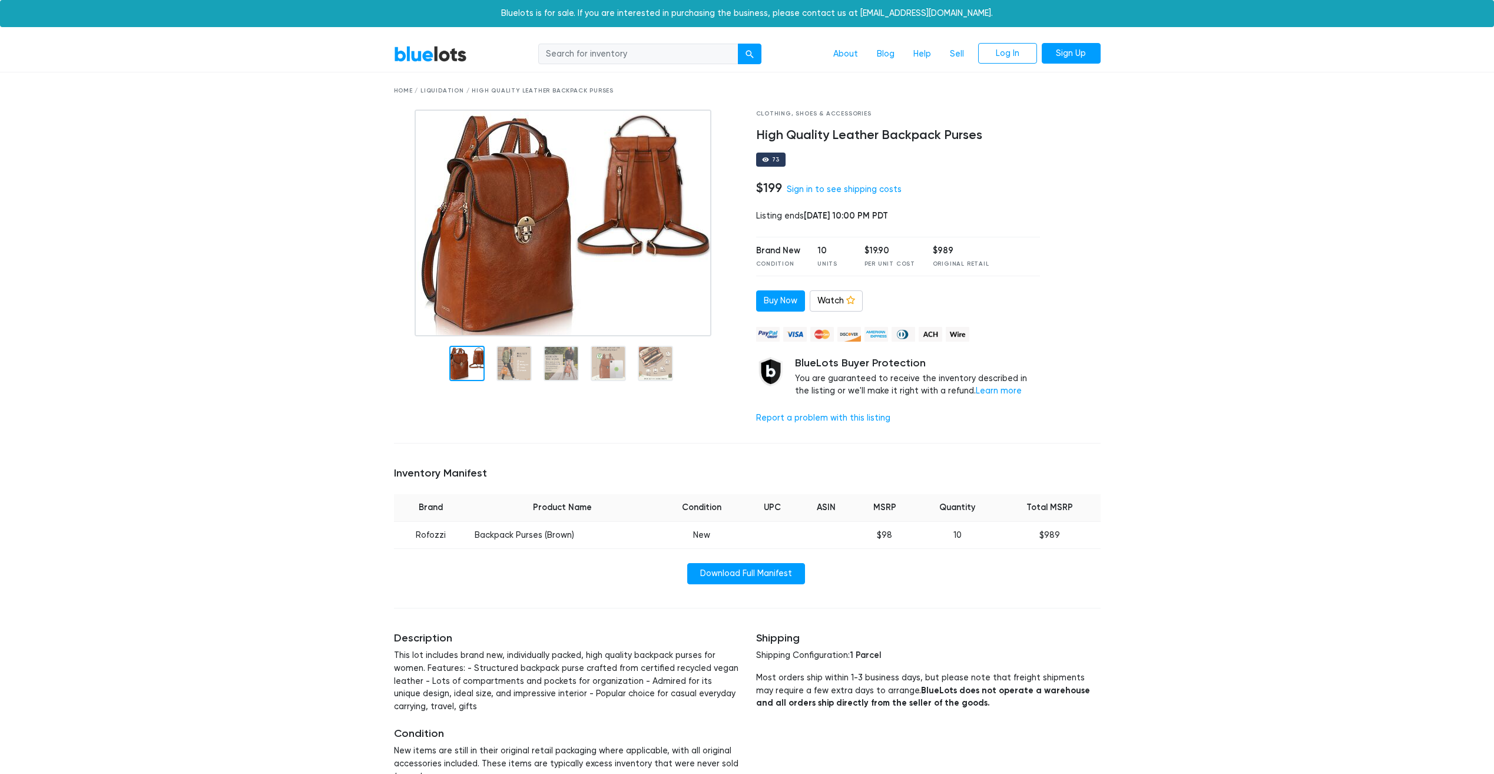
click at [1056, 222] on div at bounding box center [1079, 272] width 61 height 325
